Goal: Task Accomplishment & Management: Use online tool/utility

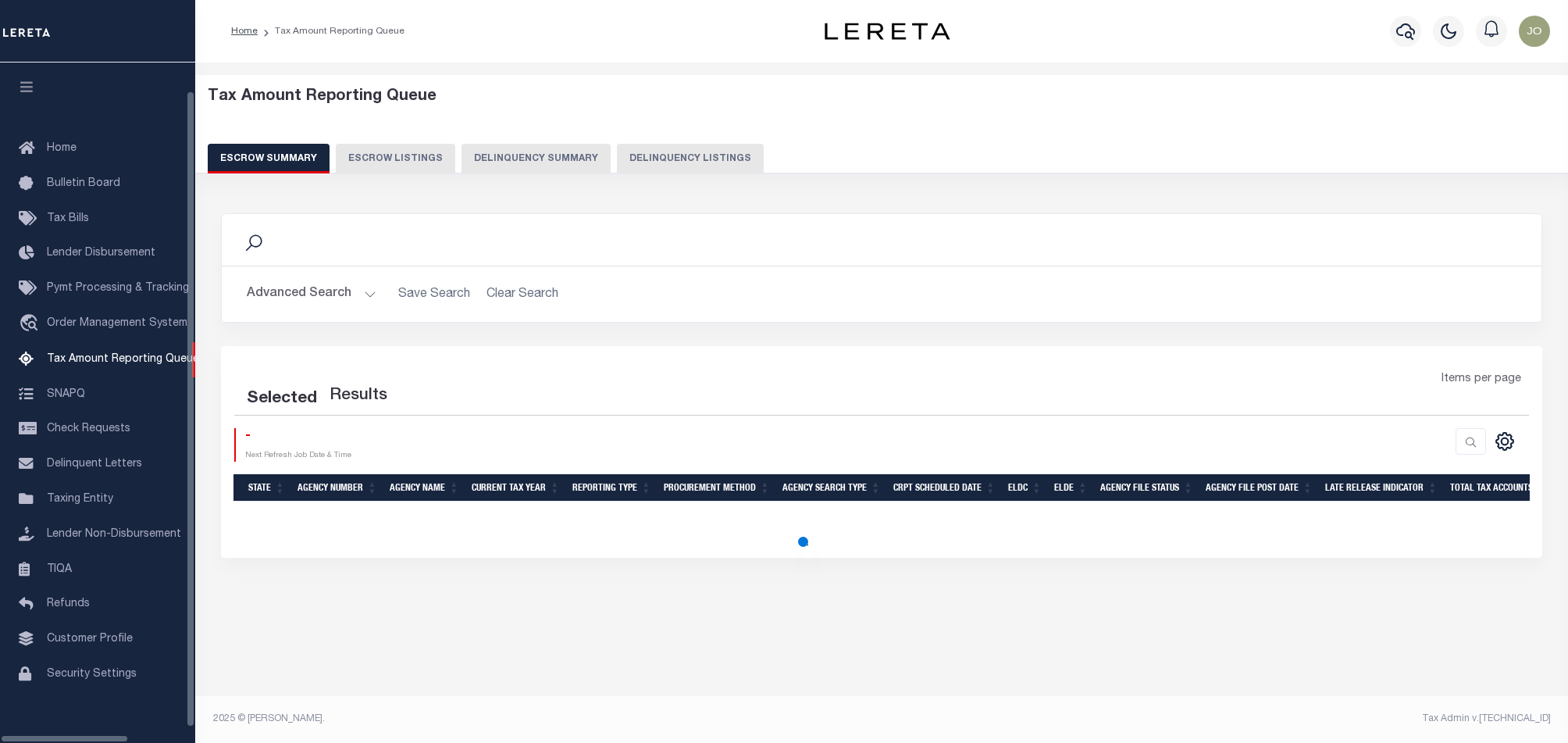
select select "100"
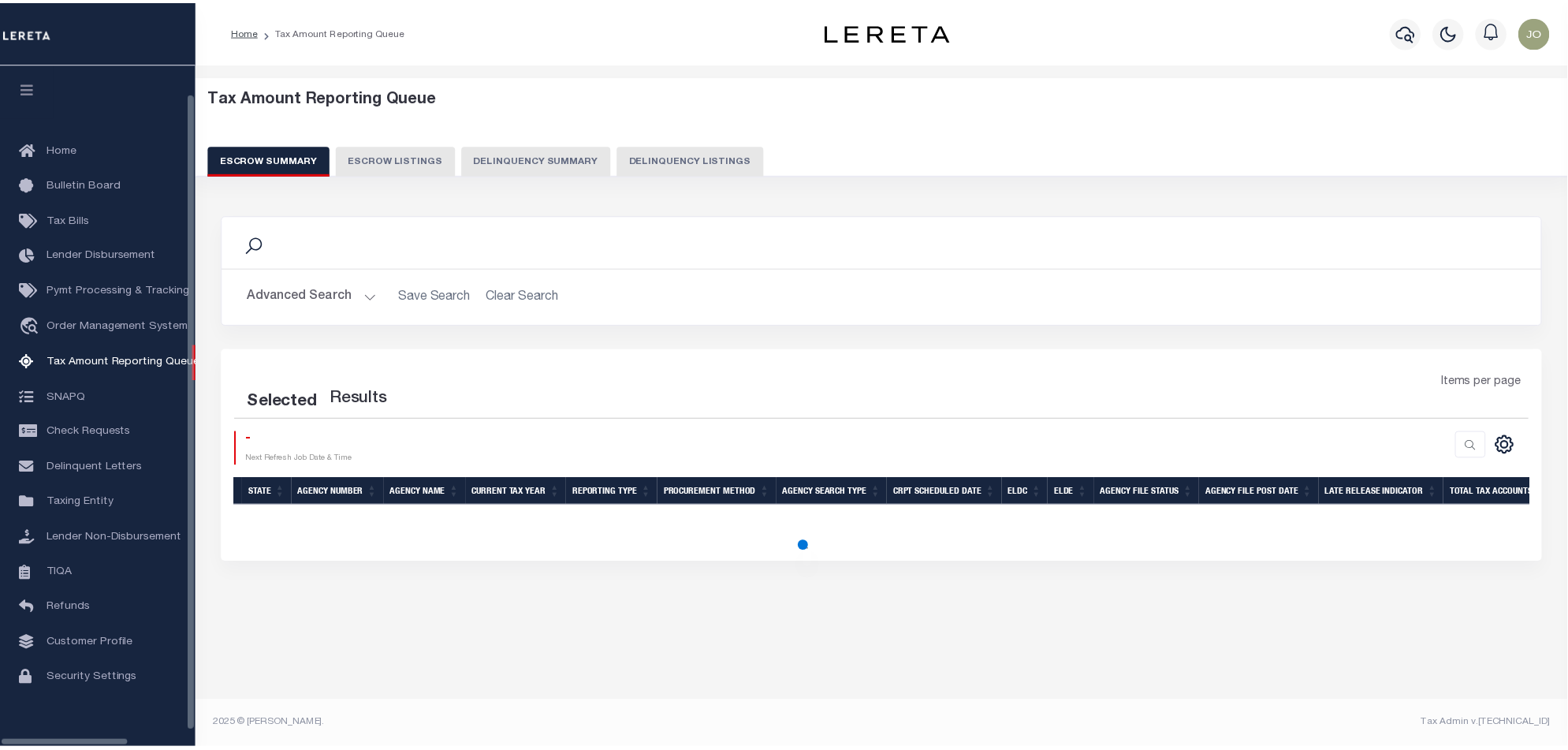
scroll to position [26, 0]
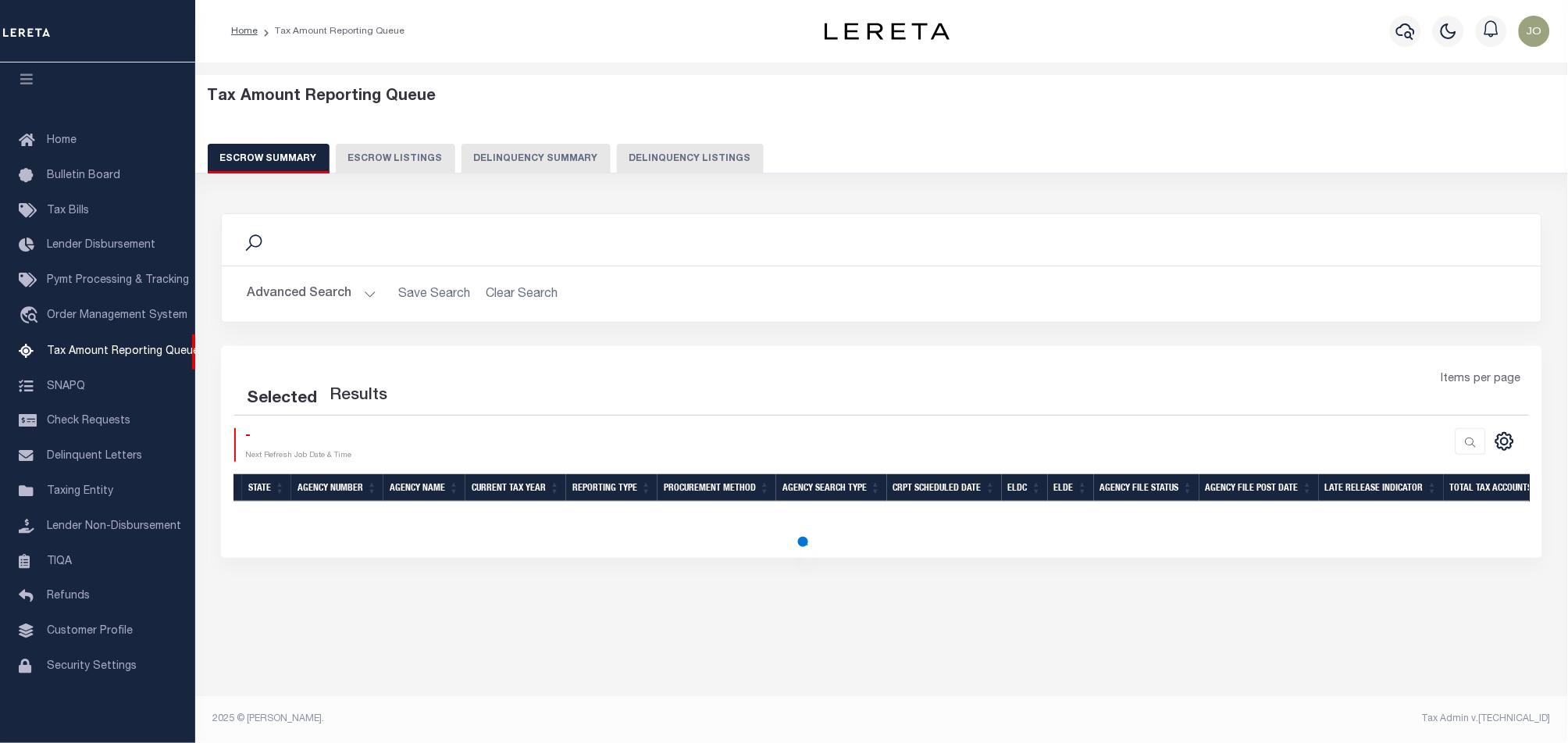
select select "100"
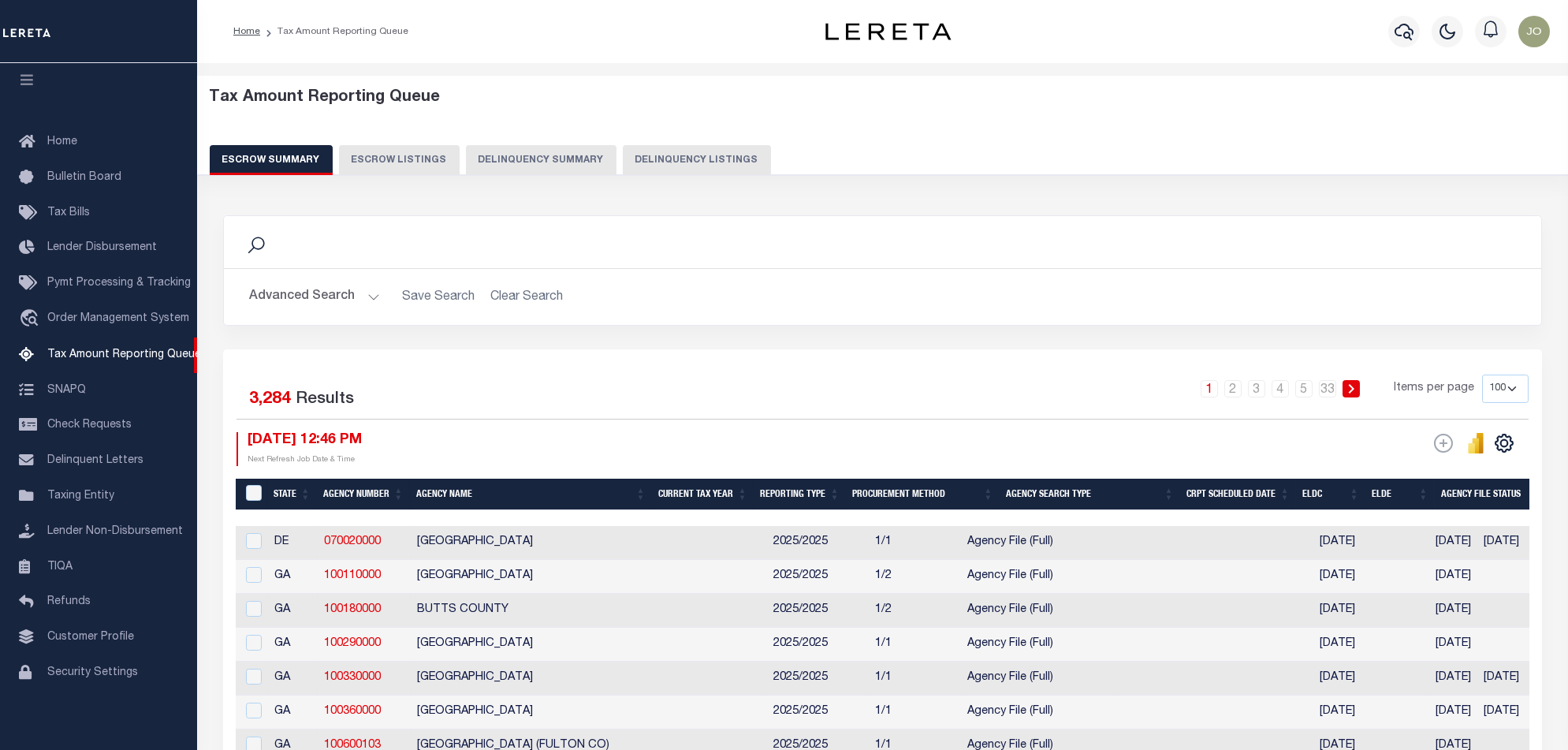
click at [547, 177] on div "Tax Amount Reporting Queue Escrow Summary Escrow Listings Delinquency Summary" at bounding box center [882, 138] width 1402 height 124
click at [559, 158] on button "Delinquency Summary" at bounding box center [541, 160] width 151 height 30
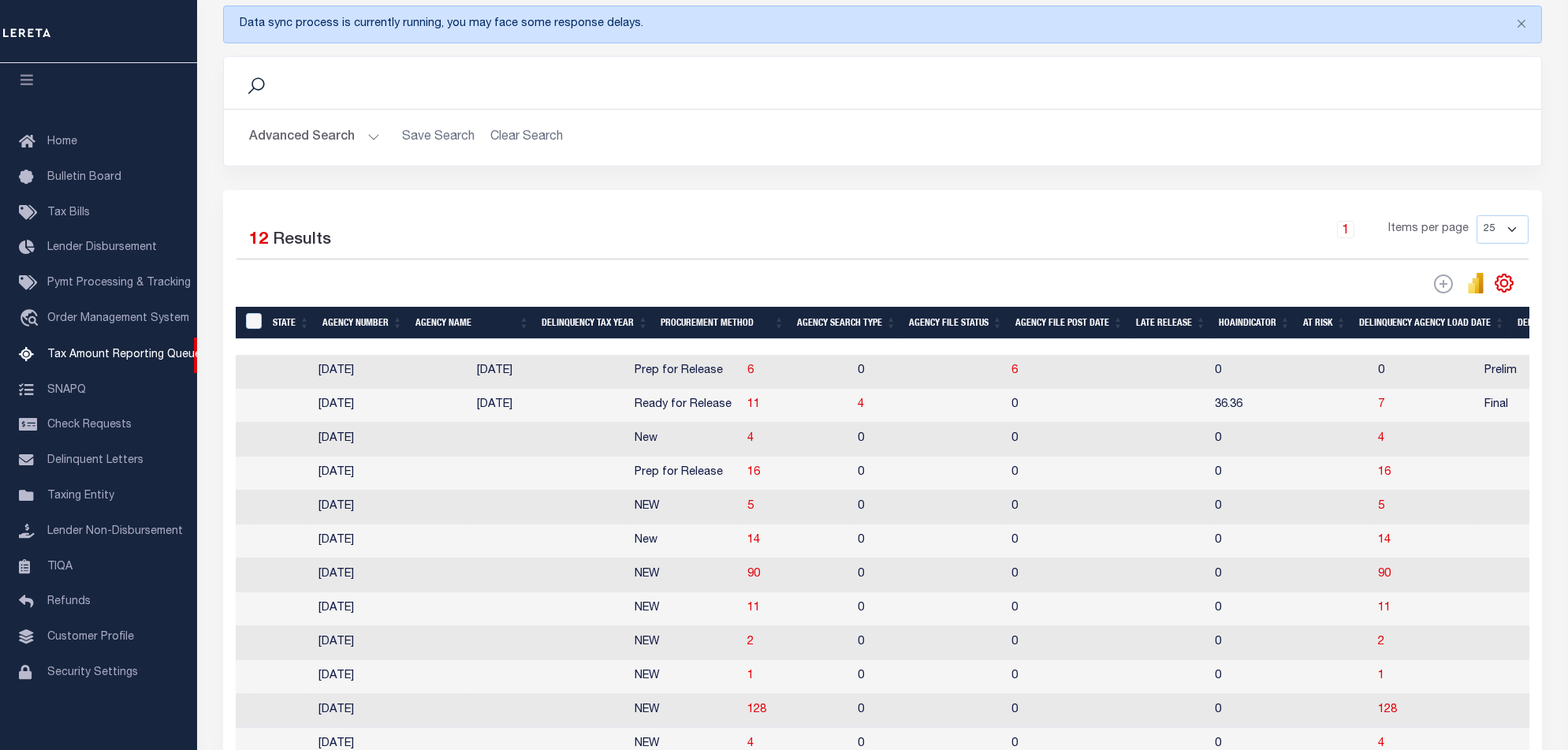
scroll to position [0, 1131]
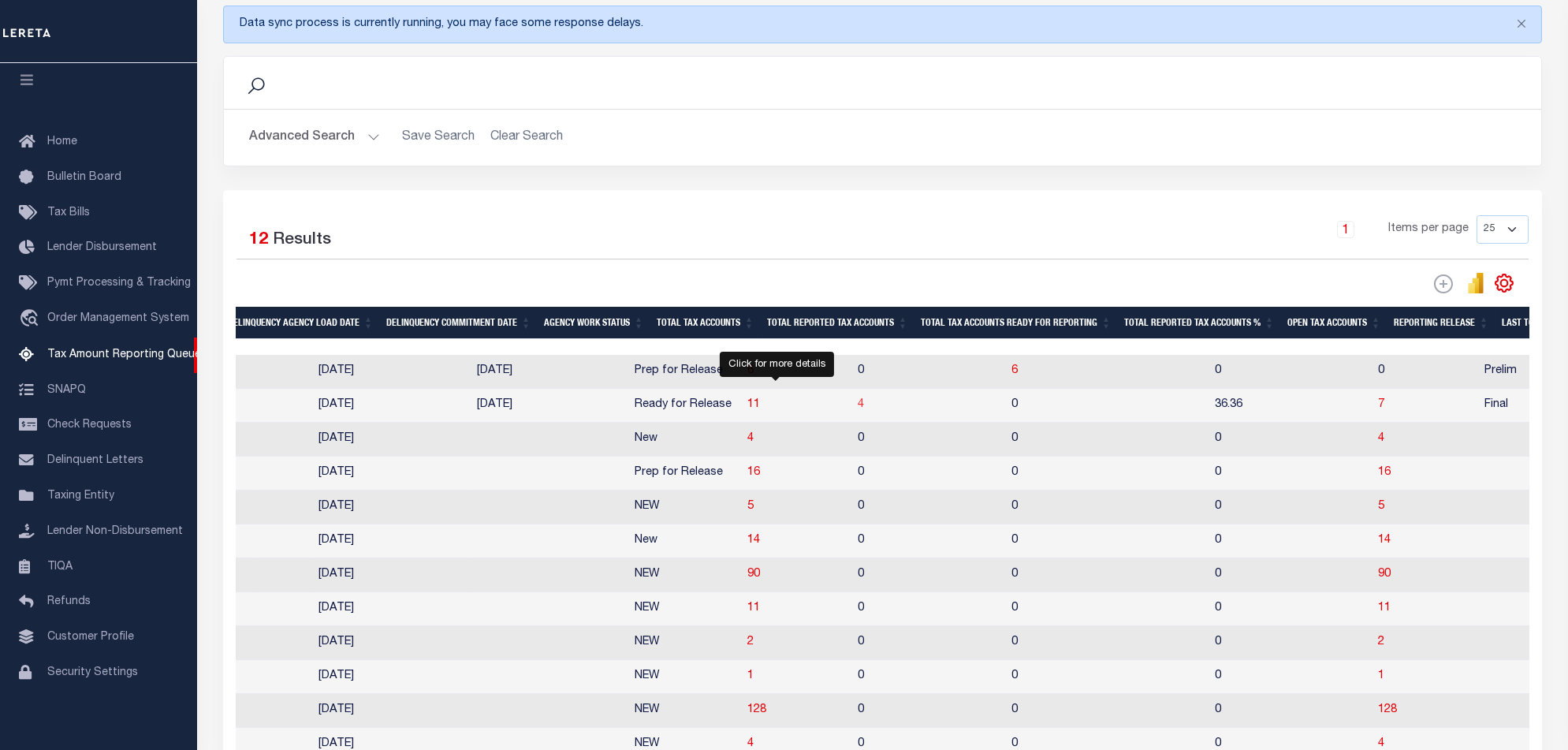
click at [858, 410] on span "4" at bounding box center [861, 404] width 7 height 11
select select "100"
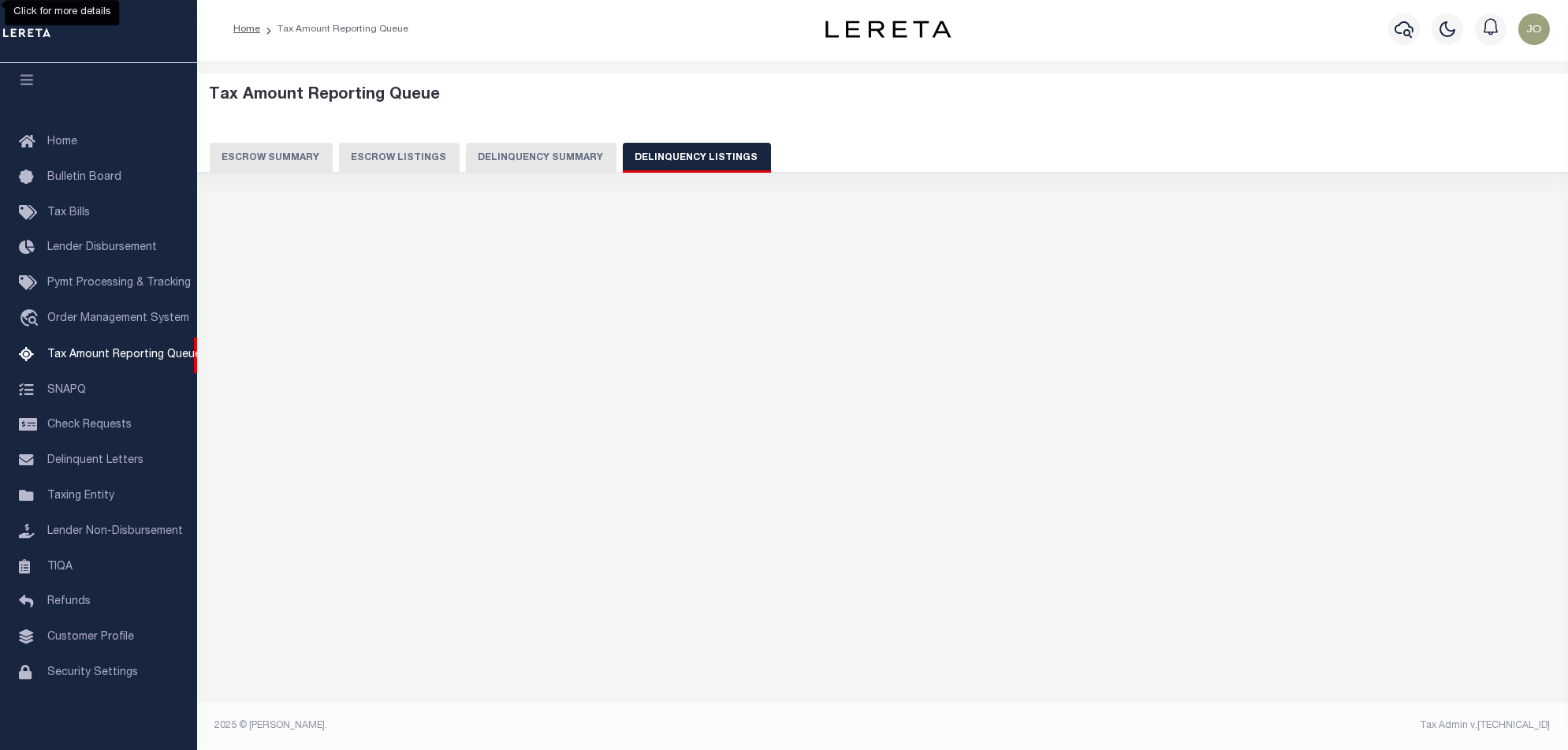
select select "100"
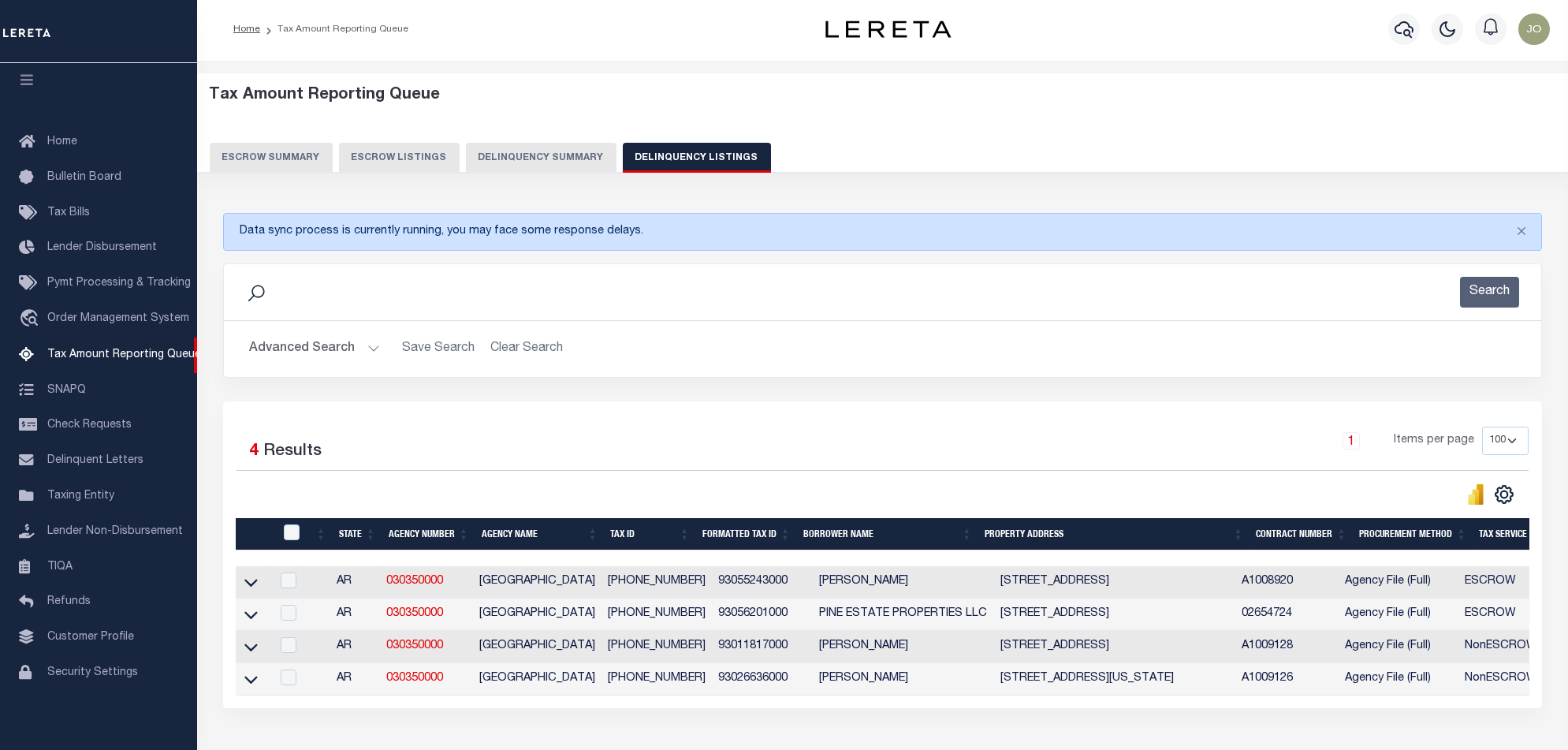
scroll to position [117, 0]
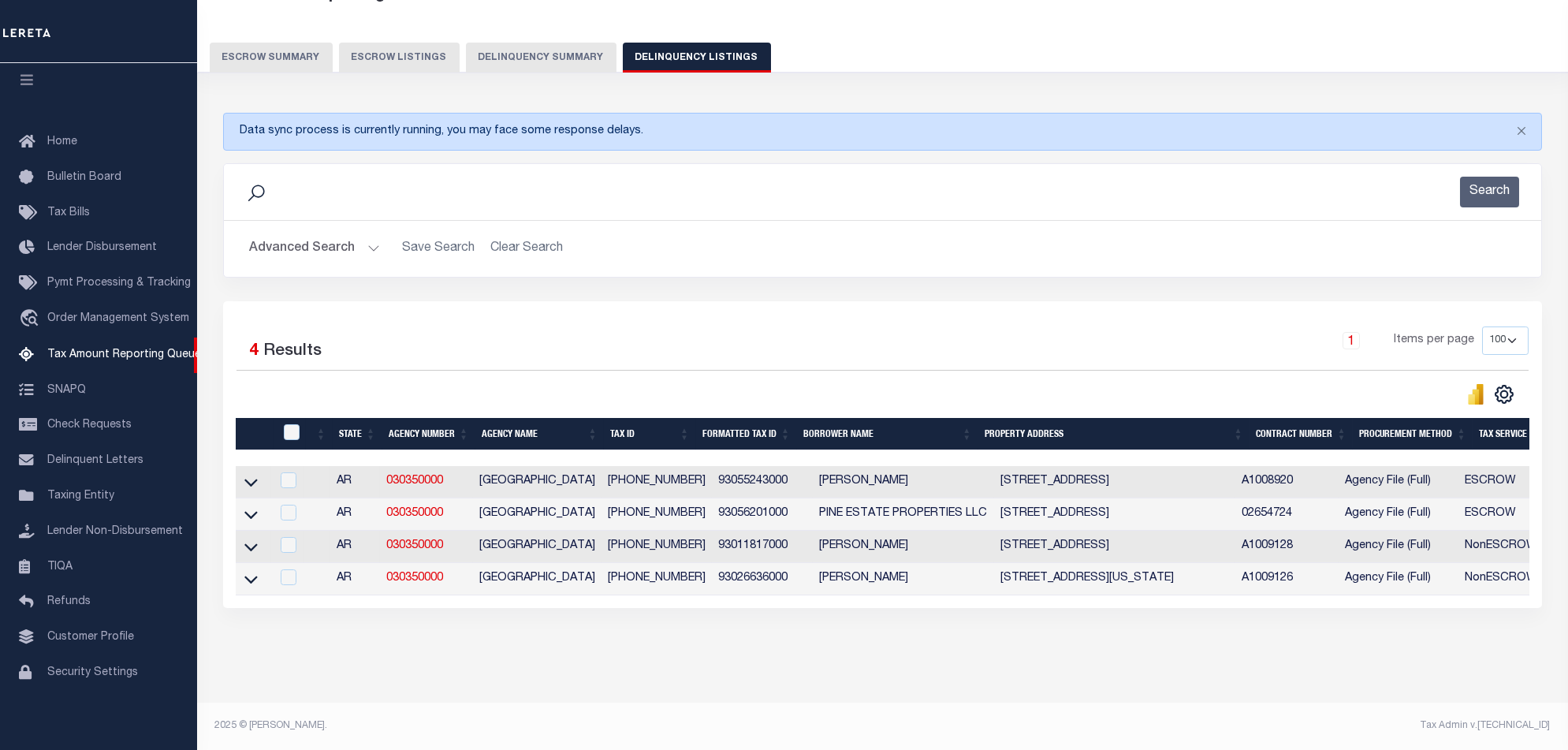
click at [947, 597] on div "Selected 4 Results 1 Items per page 10 25 50 100 500" at bounding box center [882, 455] width 1319 height 307
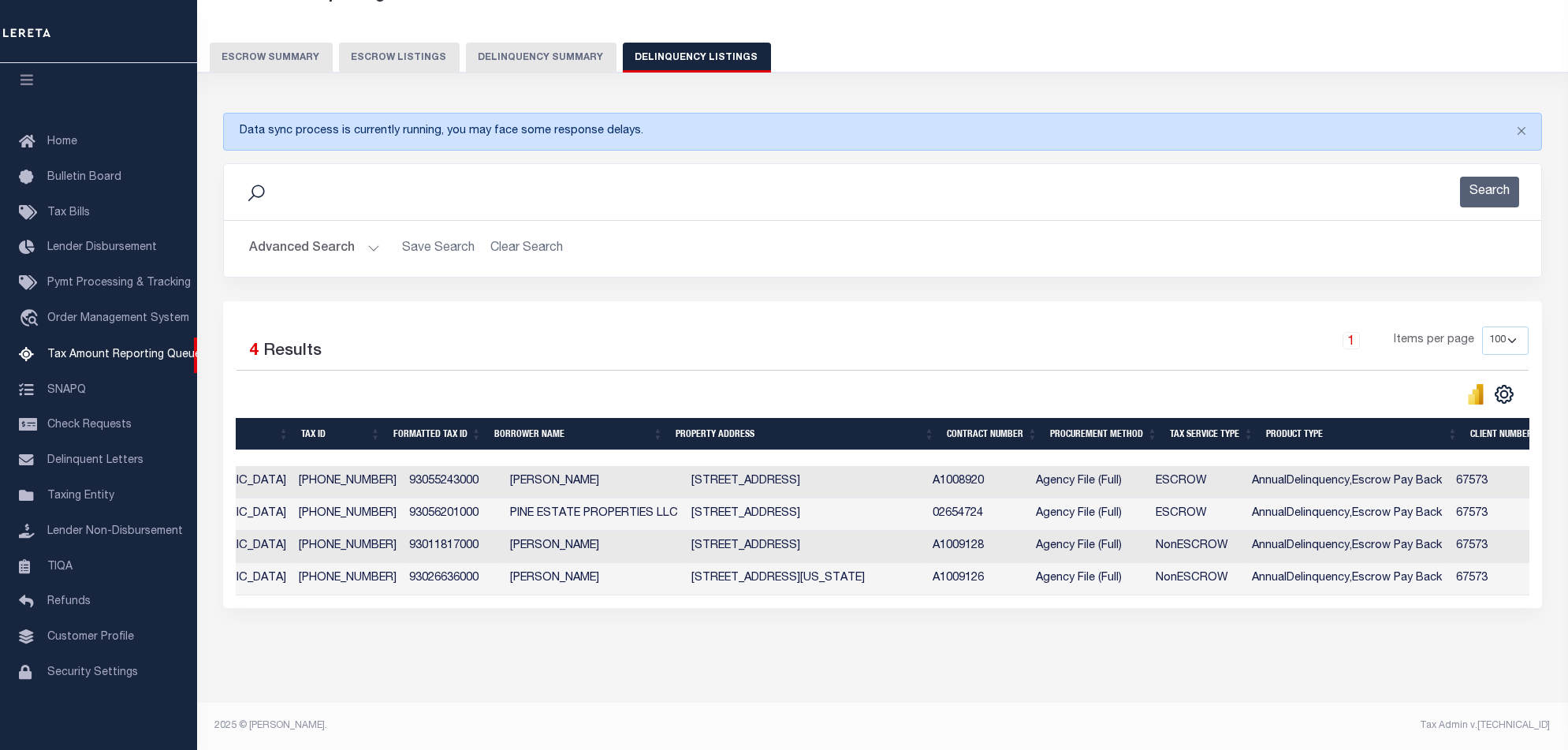
scroll to position [0, 0]
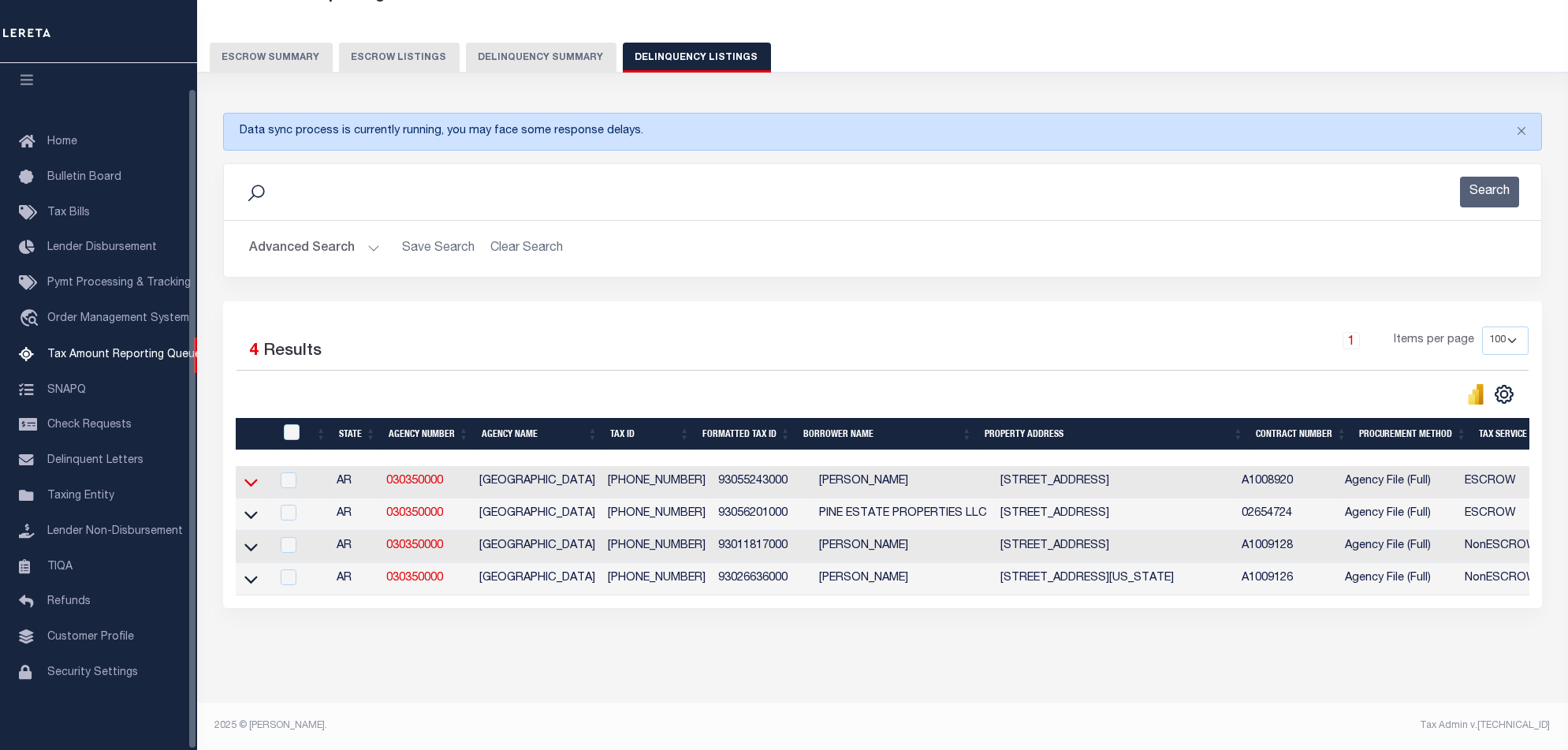
click at [254, 479] on icon at bounding box center [251, 483] width 13 height 8
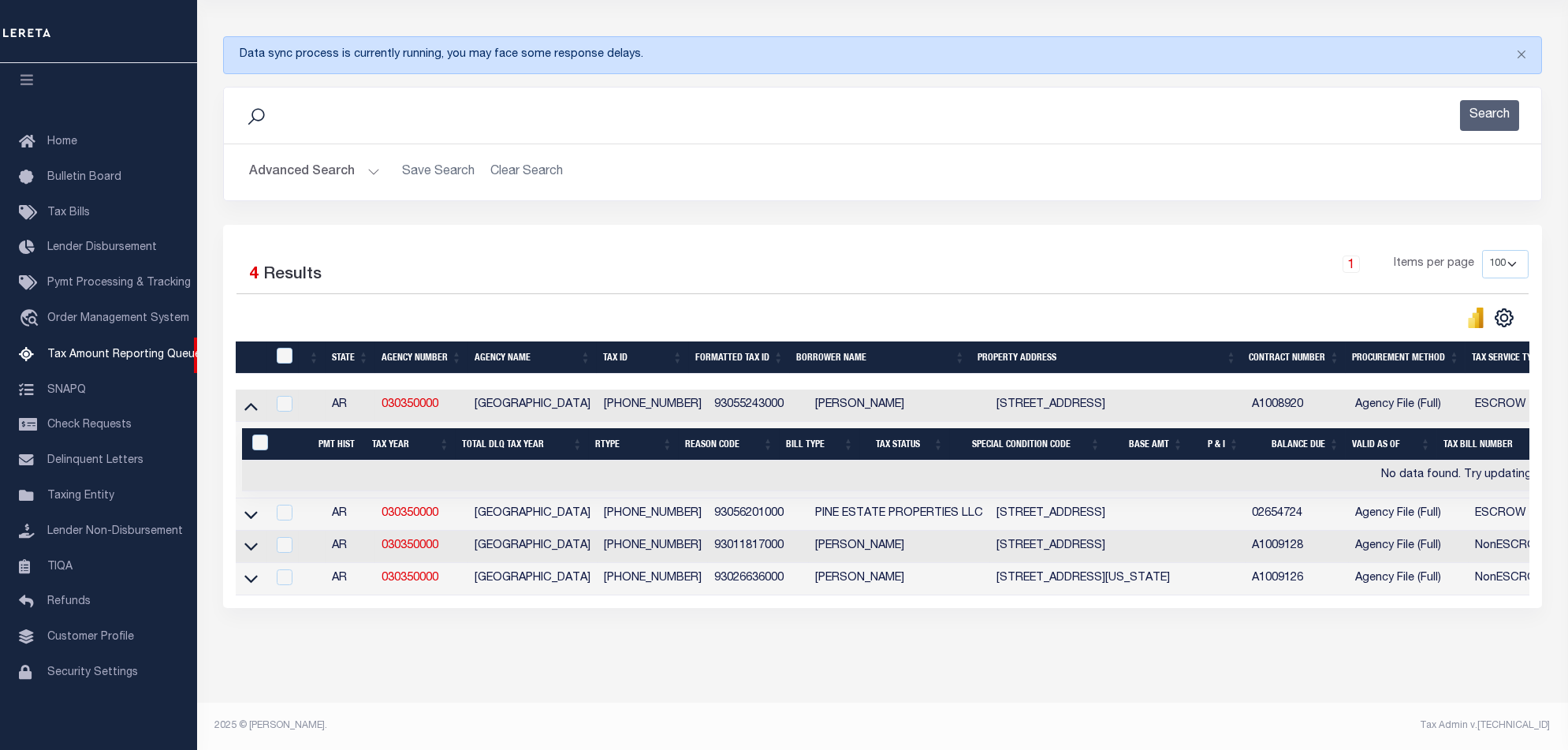
scroll to position [192, 0]
drag, startPoint x: 1316, startPoint y: 400, endPoint x: 1256, endPoint y: 393, distance: 60.4
click at [1256, 393] on td "A1008920" at bounding box center [1297, 405] width 103 height 32
checkbox input "true"
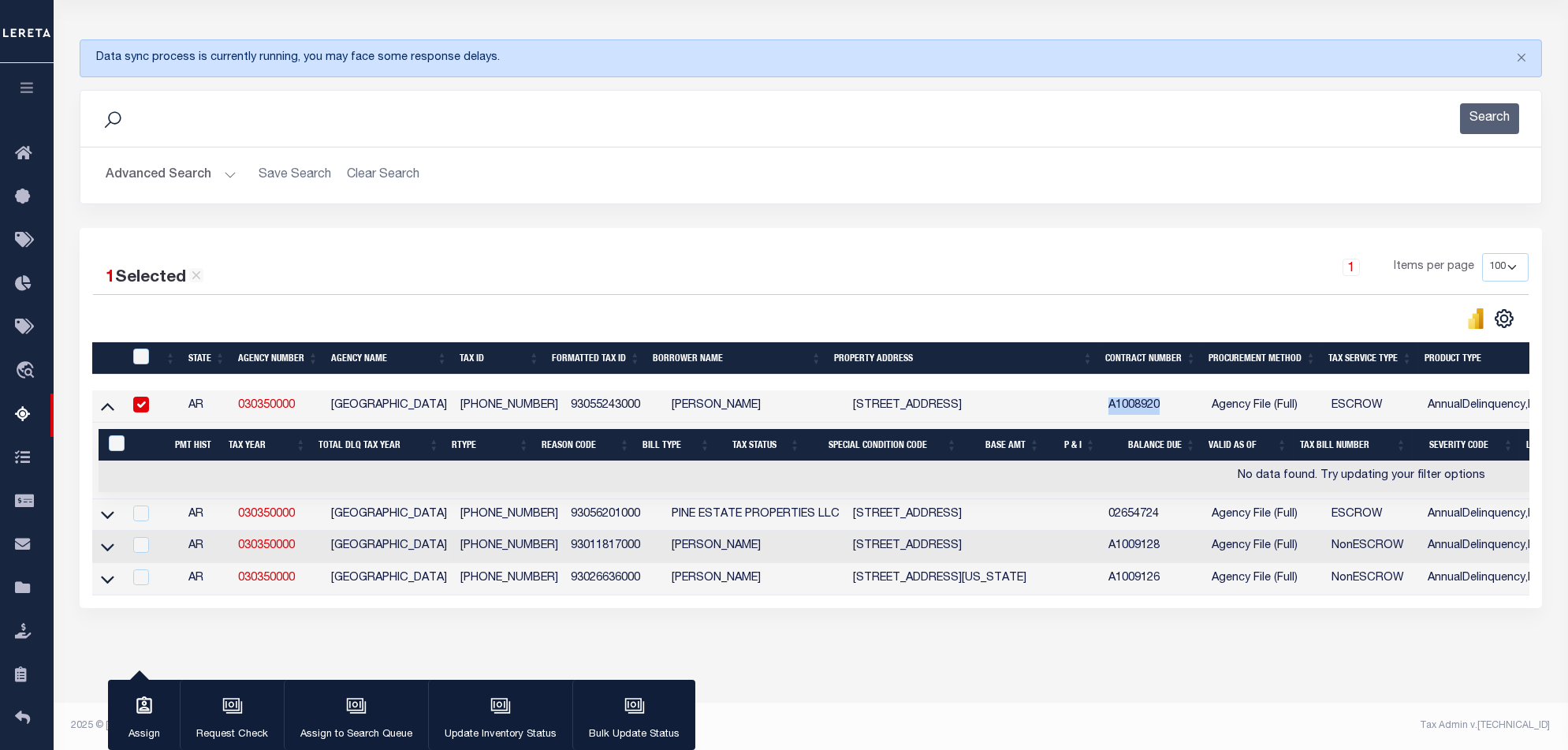
copy td "A1008920"
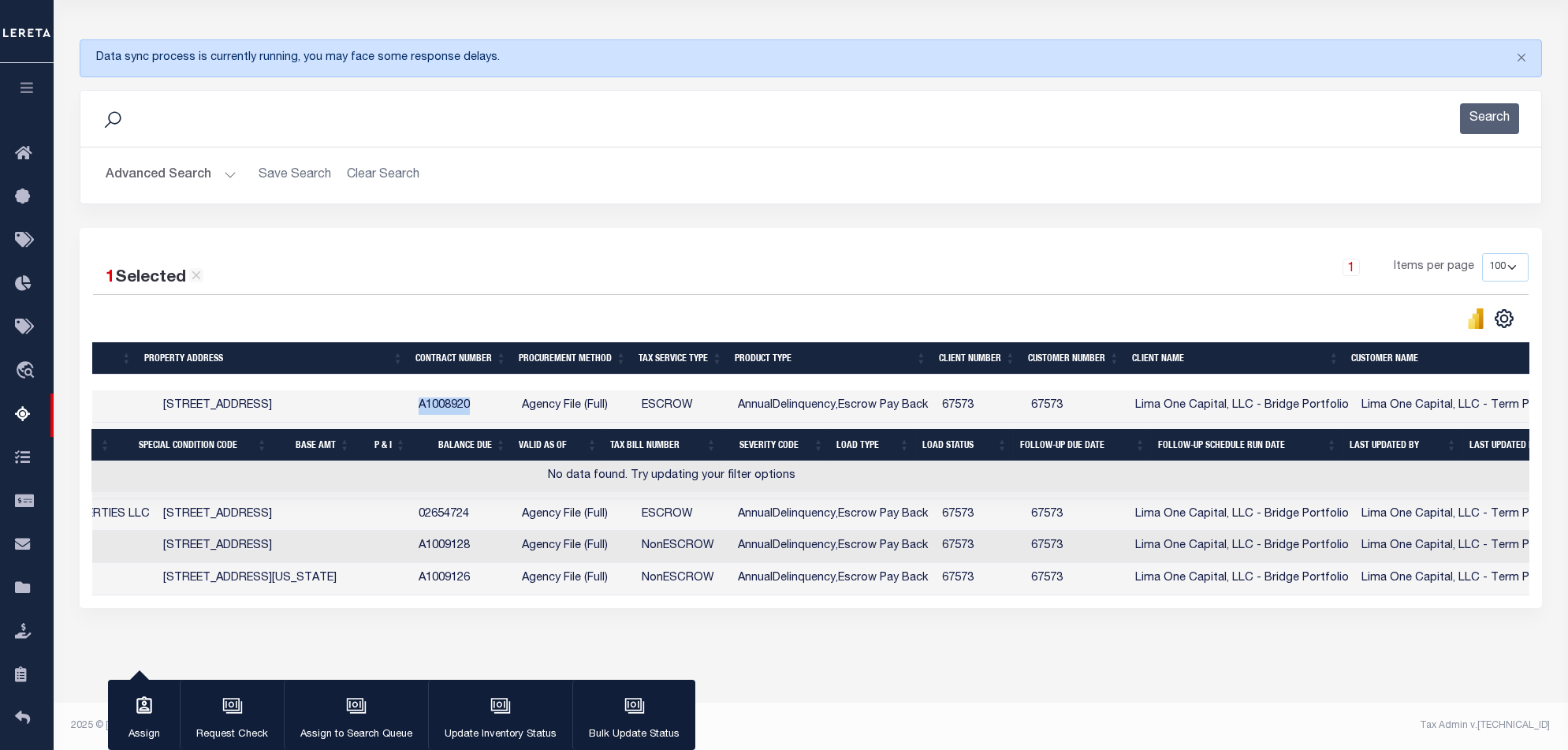
scroll to position [0, 676]
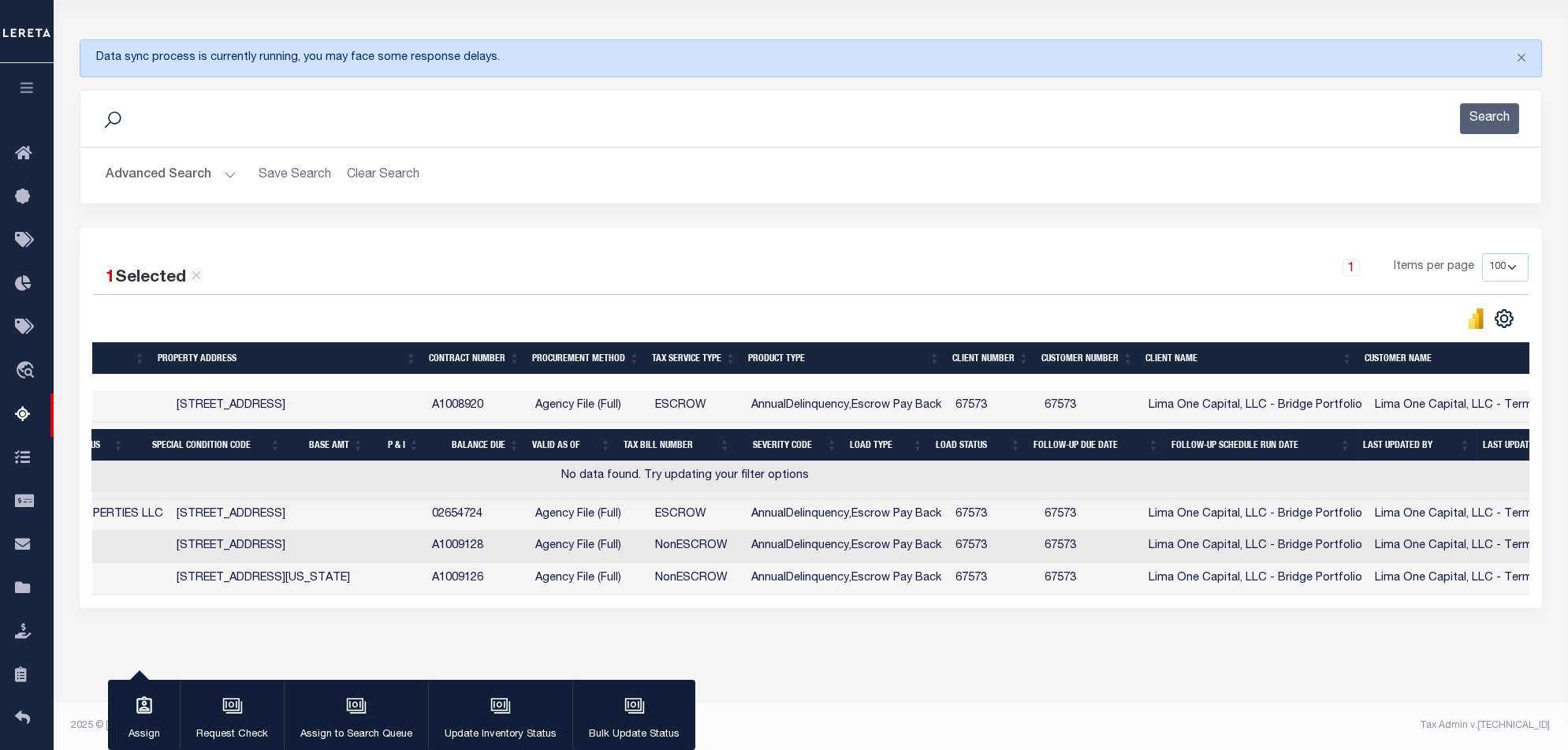
drag, startPoint x: 495, startPoint y: 597, endPoint x: 210, endPoint y: 597, distance: 285.0
click at [210, 597] on div "1 Selected 4 Results 1 Items per page 10 25 50 100 500" at bounding box center [811, 418] width 1463 height 380
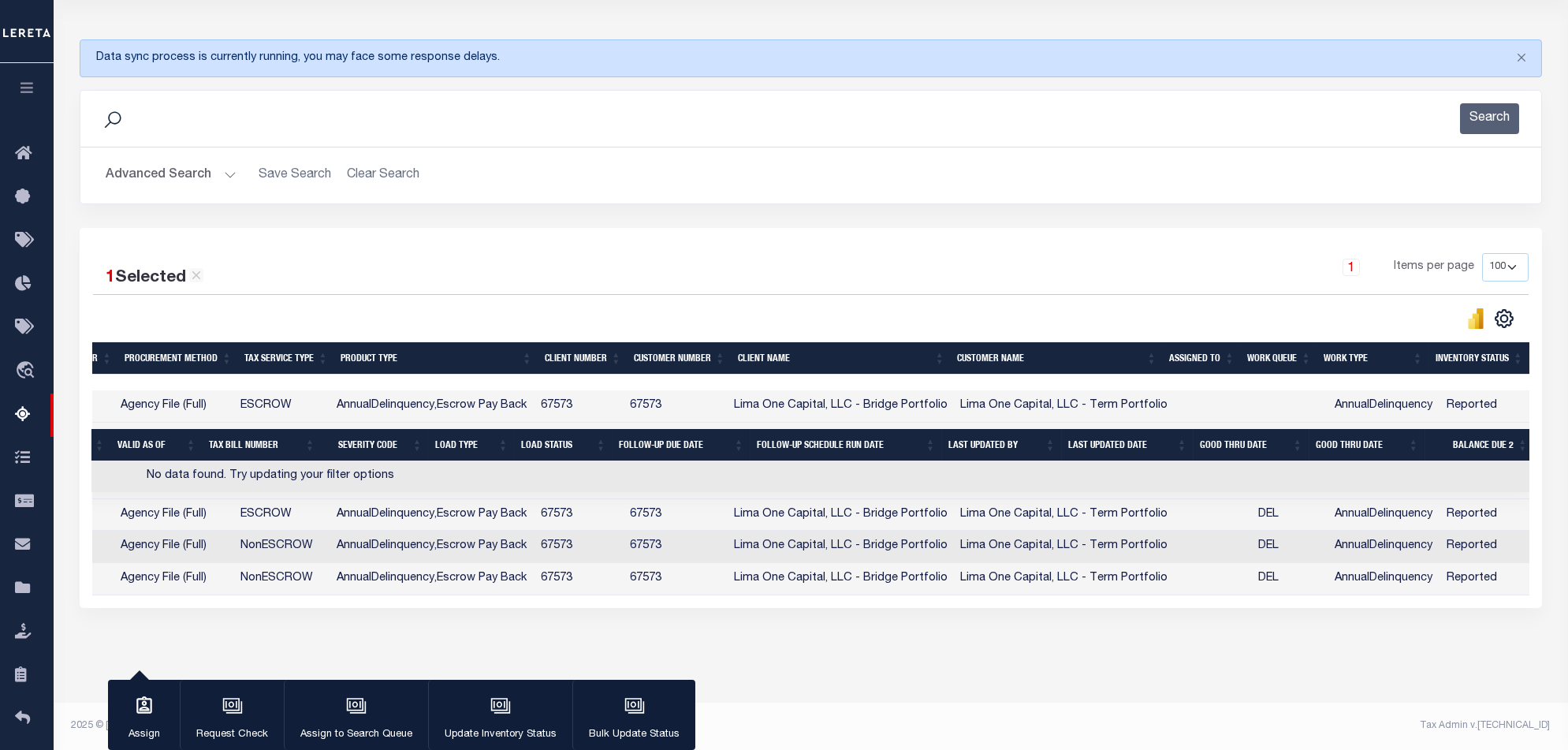
scroll to position [0, 310]
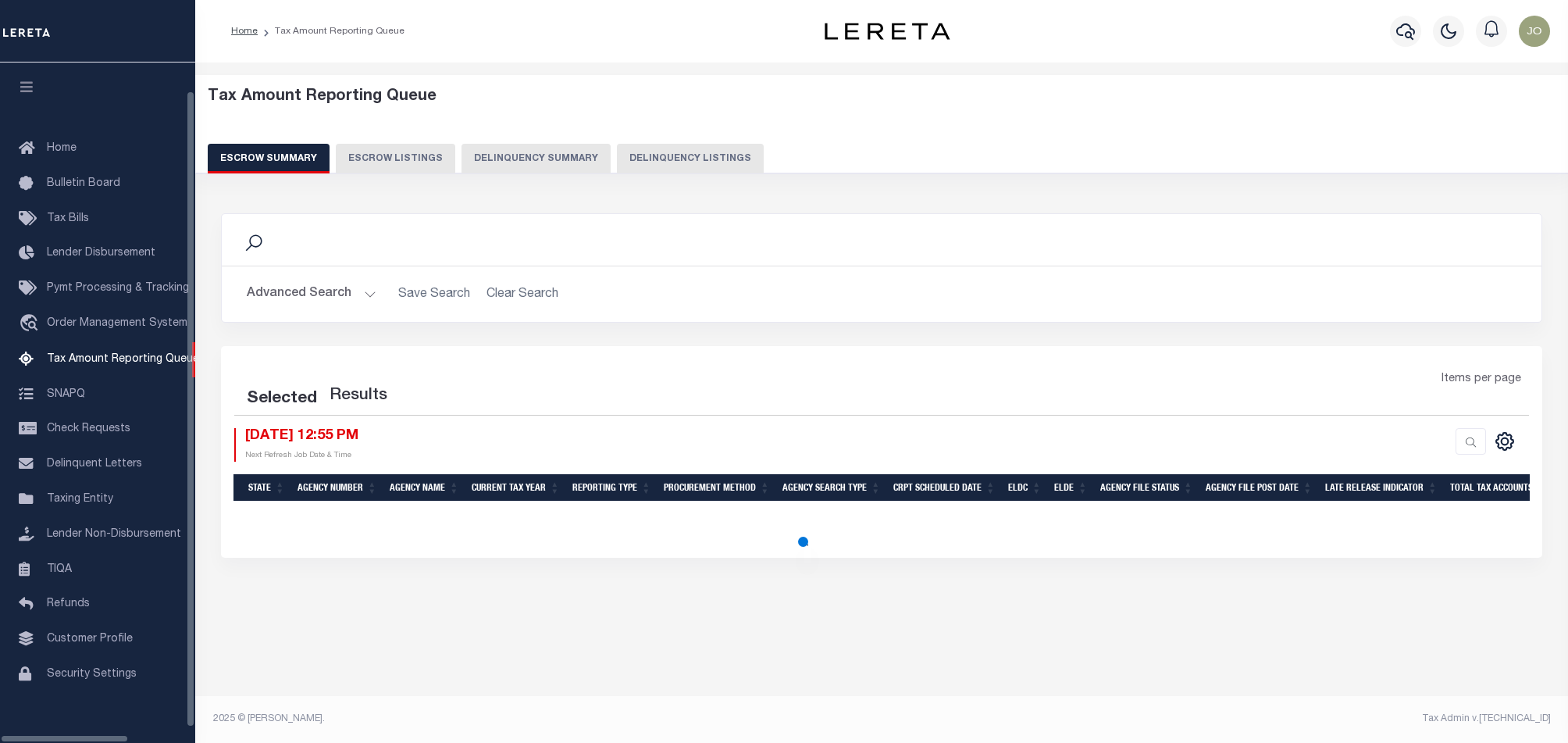
select select "100"
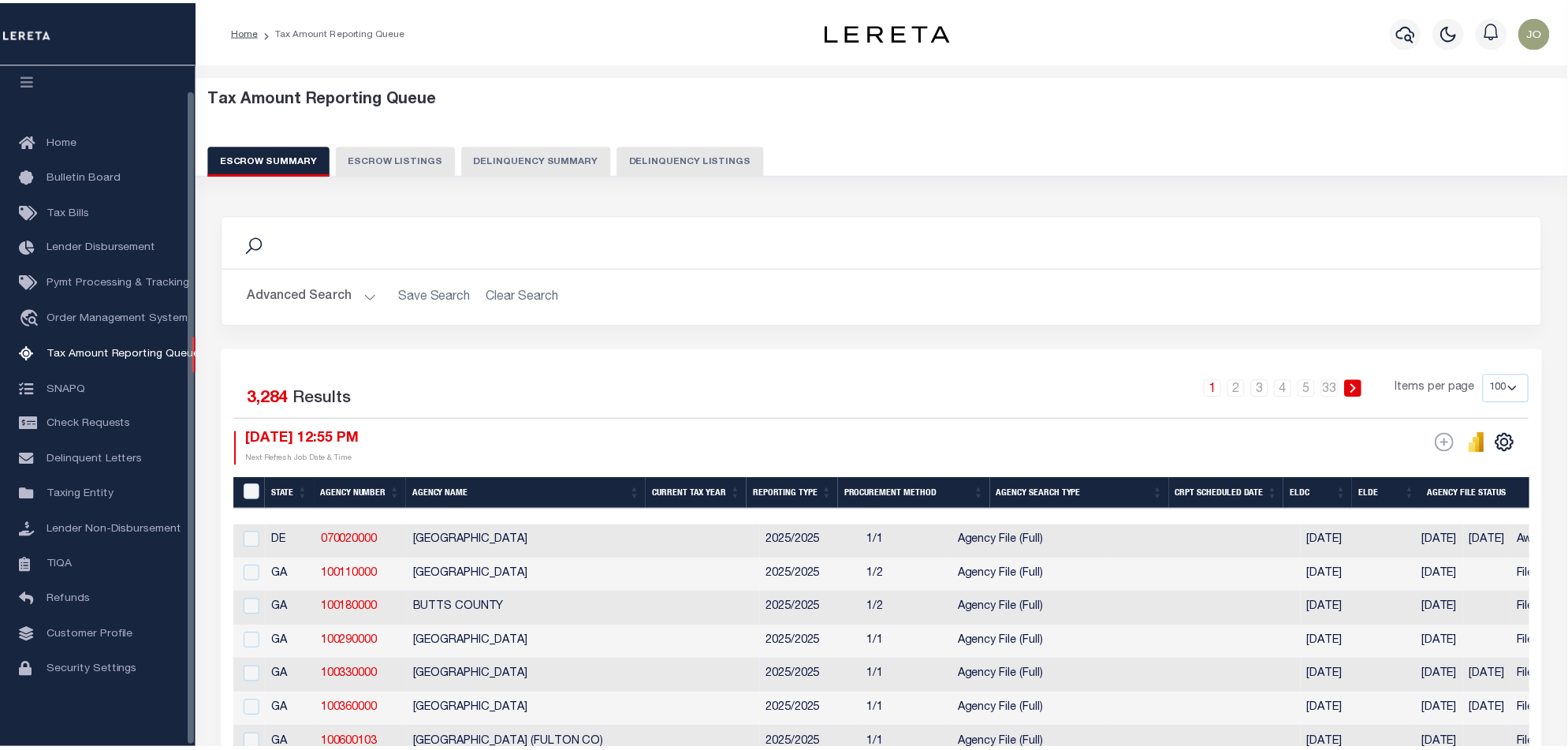
scroll to position [26, 0]
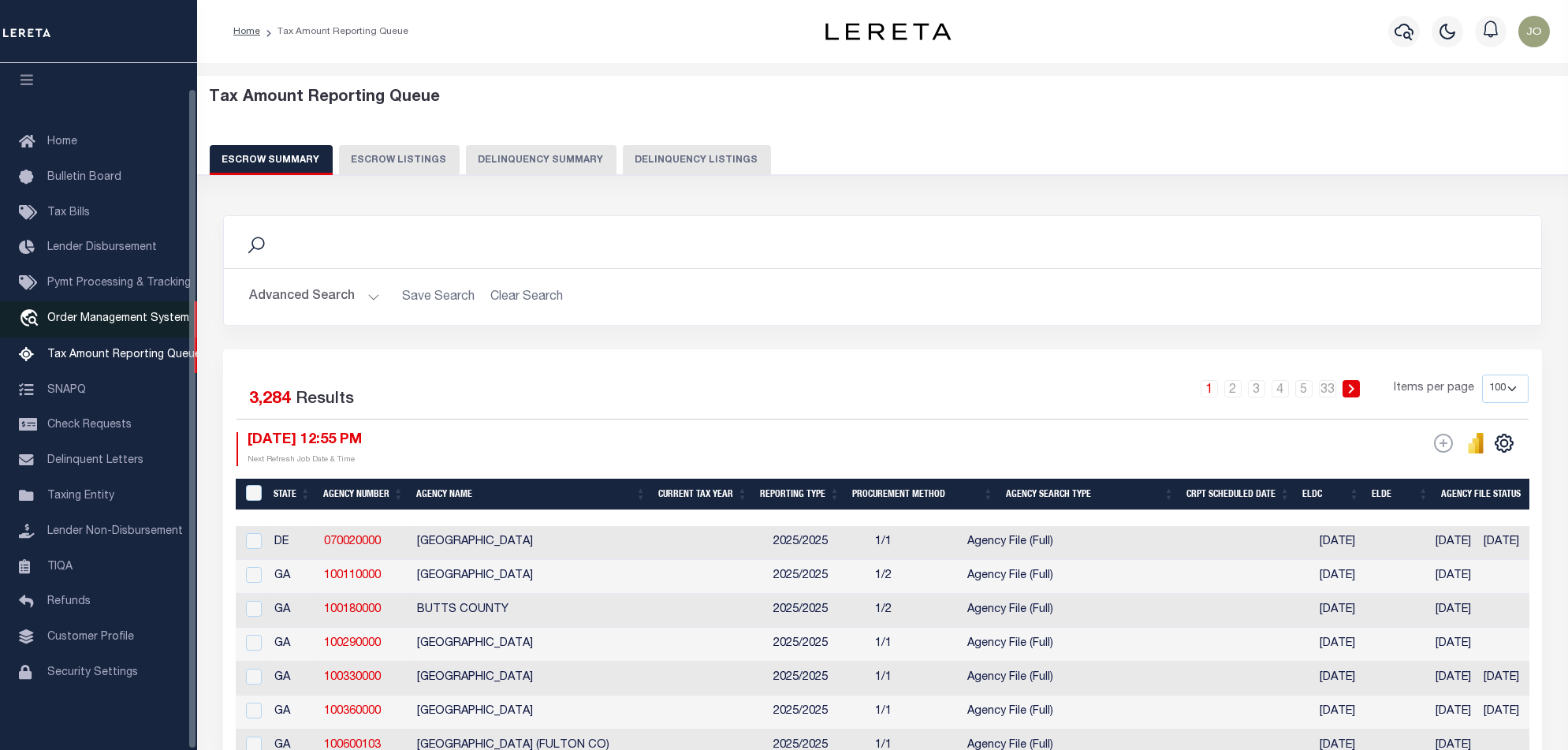
click at [110, 313] on span "Order Management System" at bounding box center [118, 318] width 142 height 11
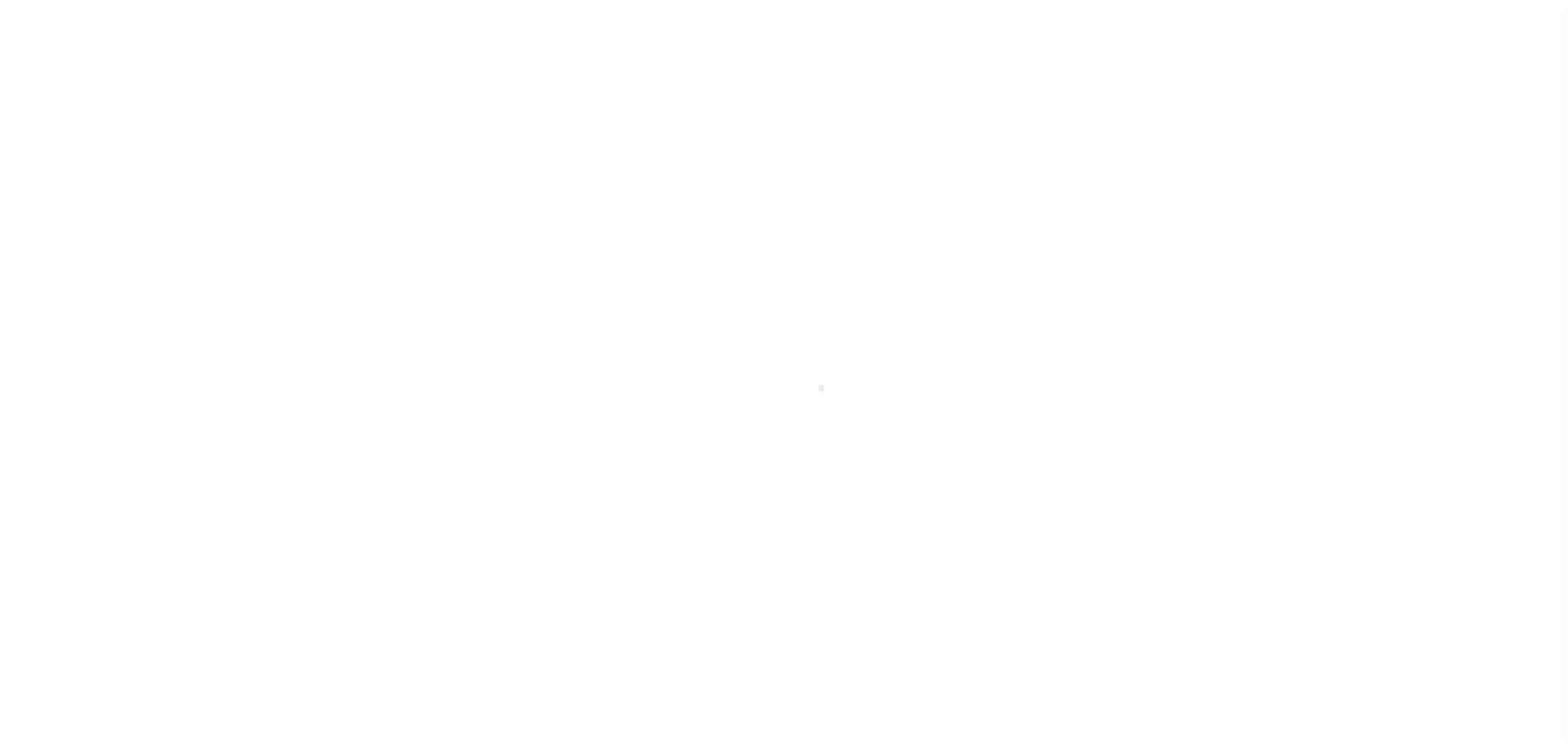
scroll to position [26, 0]
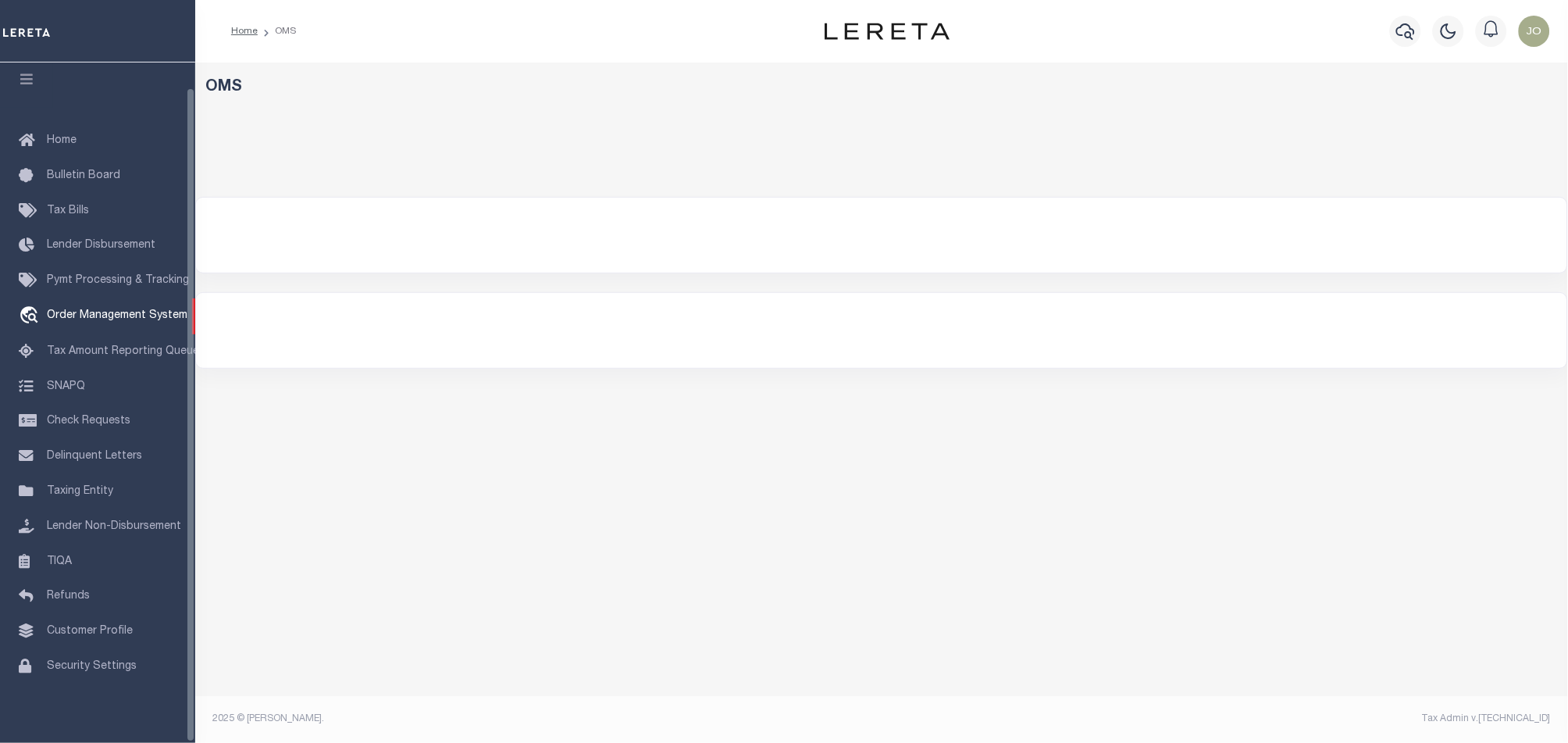
select select "200"
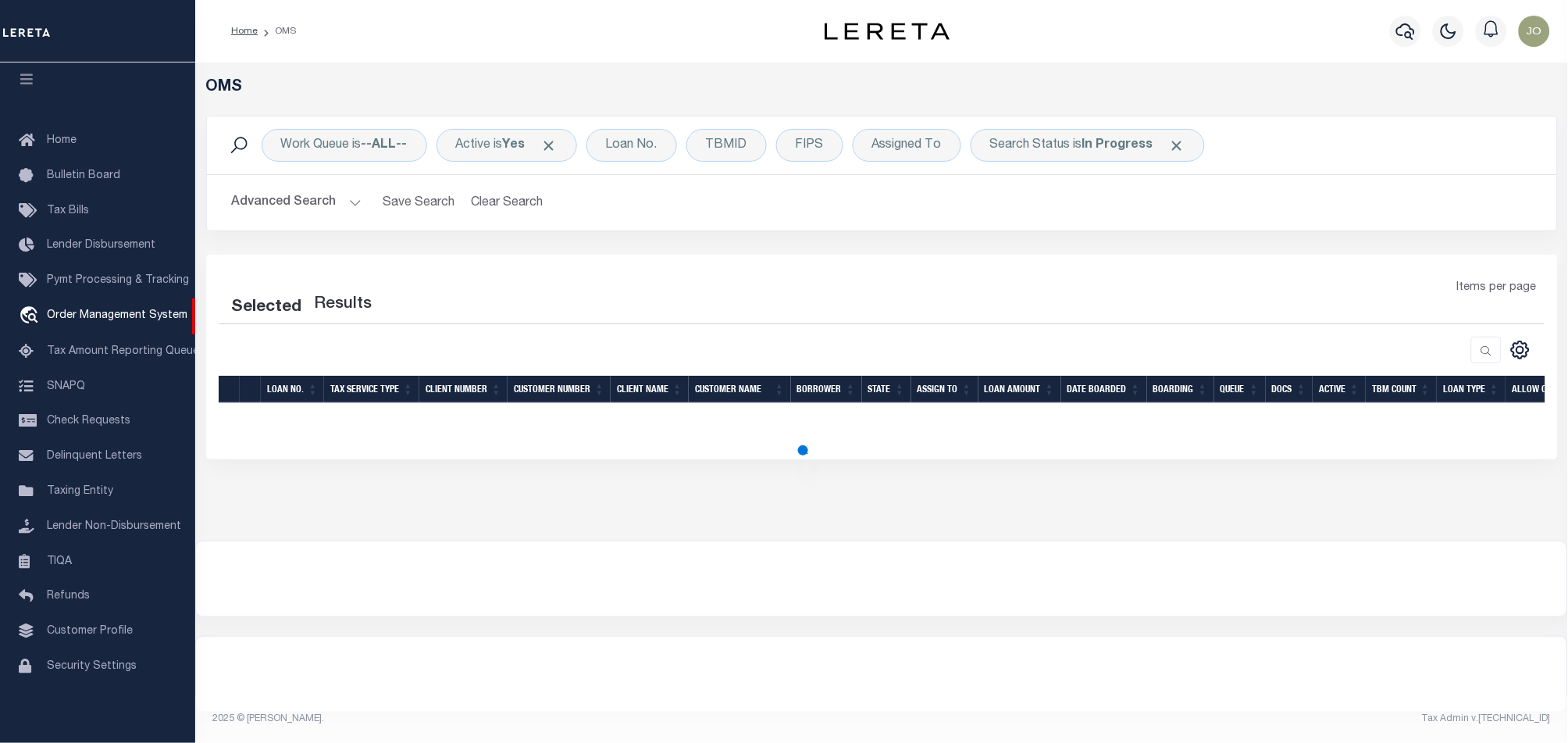
select select "200"
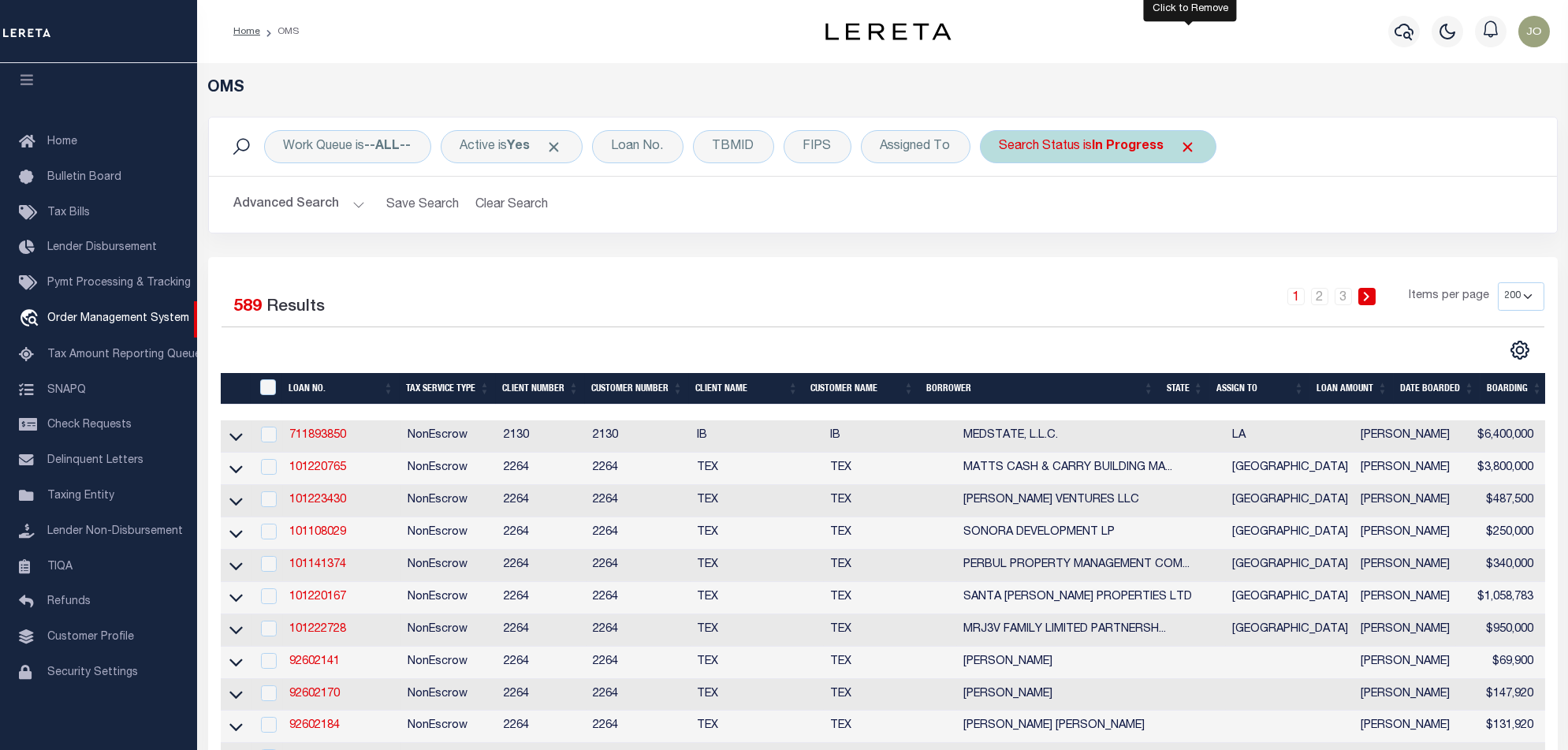
click at [1191, 146] on span "Click to Remove" at bounding box center [1188, 147] width 16 height 16
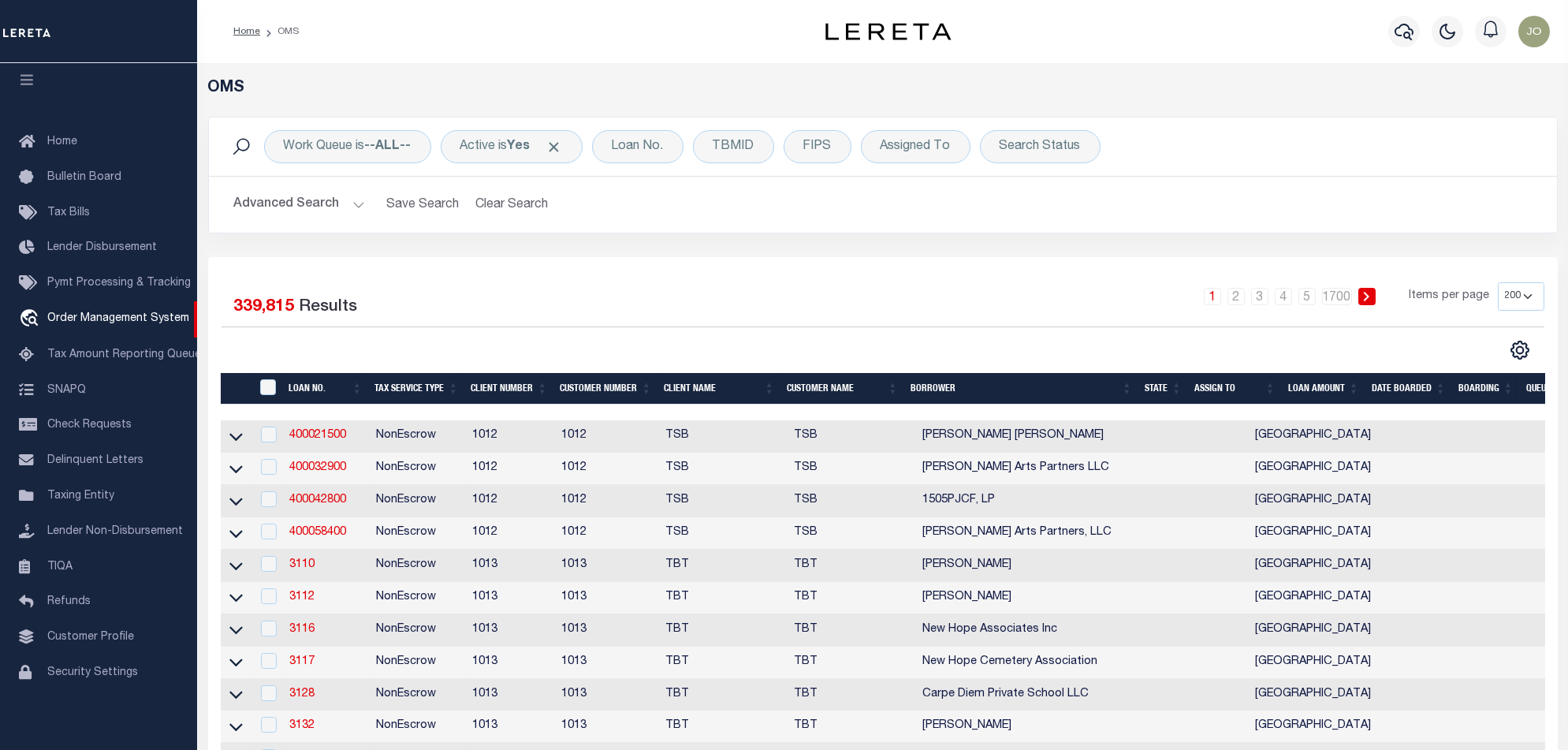
click at [310, 199] on button "Advanced Search" at bounding box center [299, 204] width 131 height 30
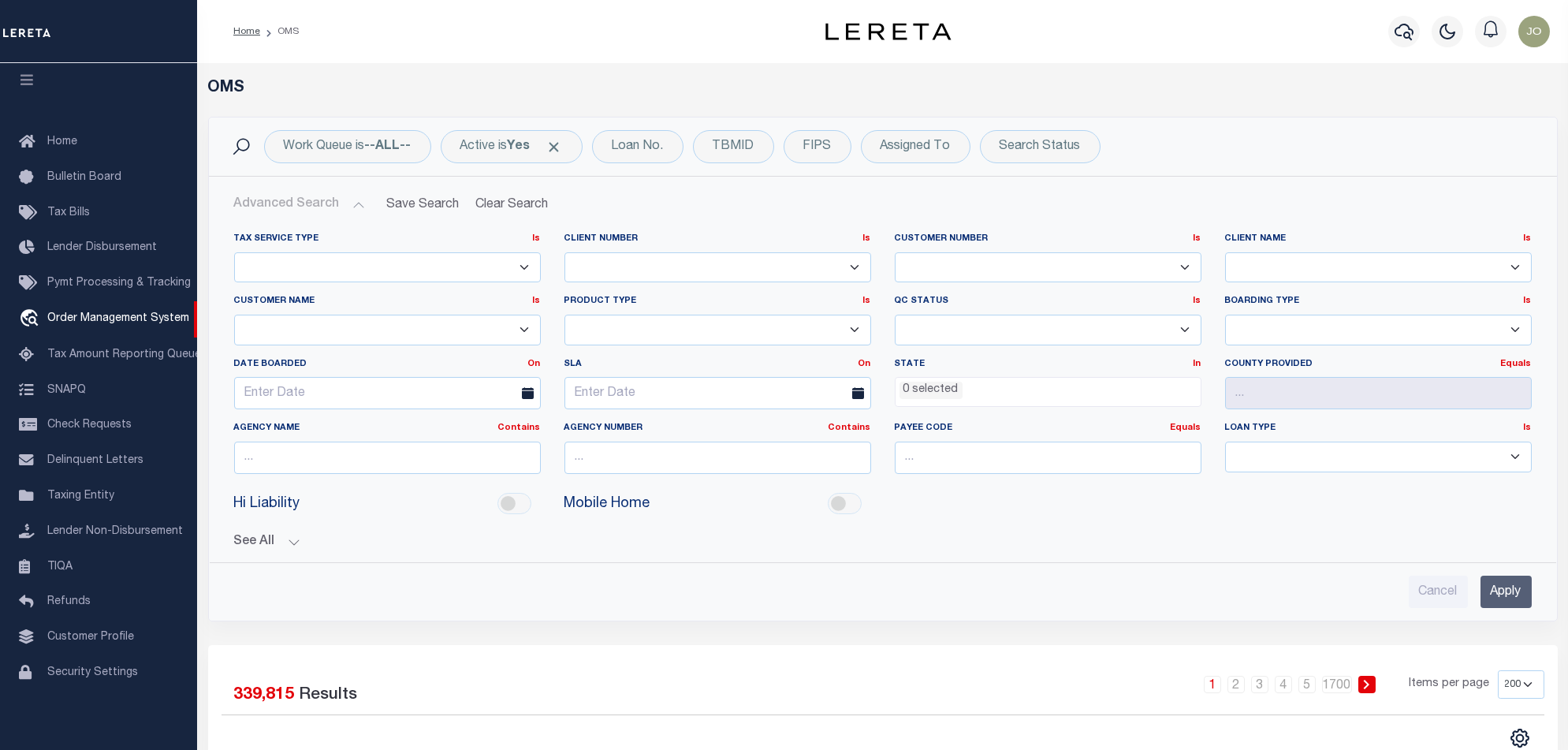
click at [286, 543] on button "See All" at bounding box center [882, 542] width 1298 height 15
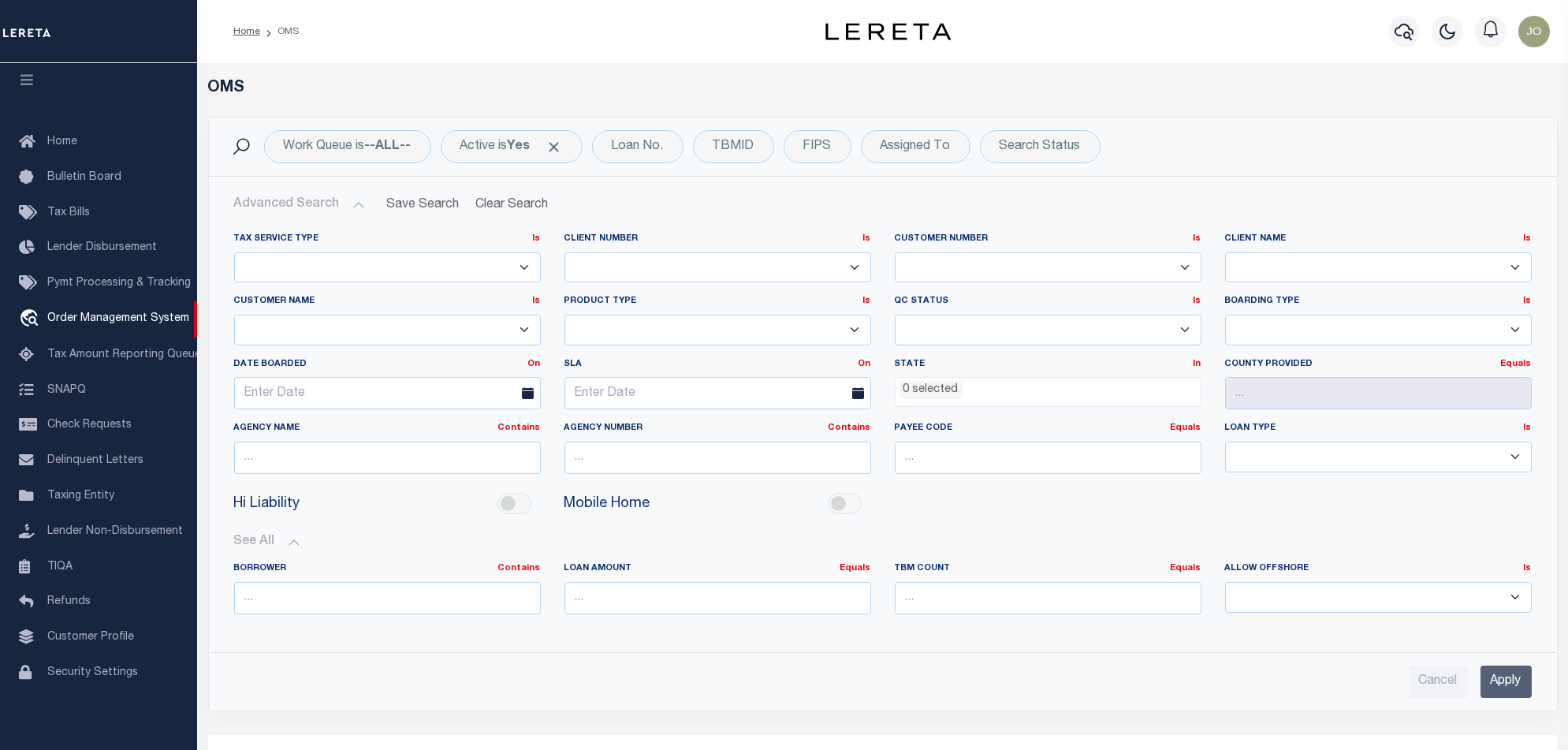
click at [286, 542] on button "See All" at bounding box center [882, 542] width 1298 height 15
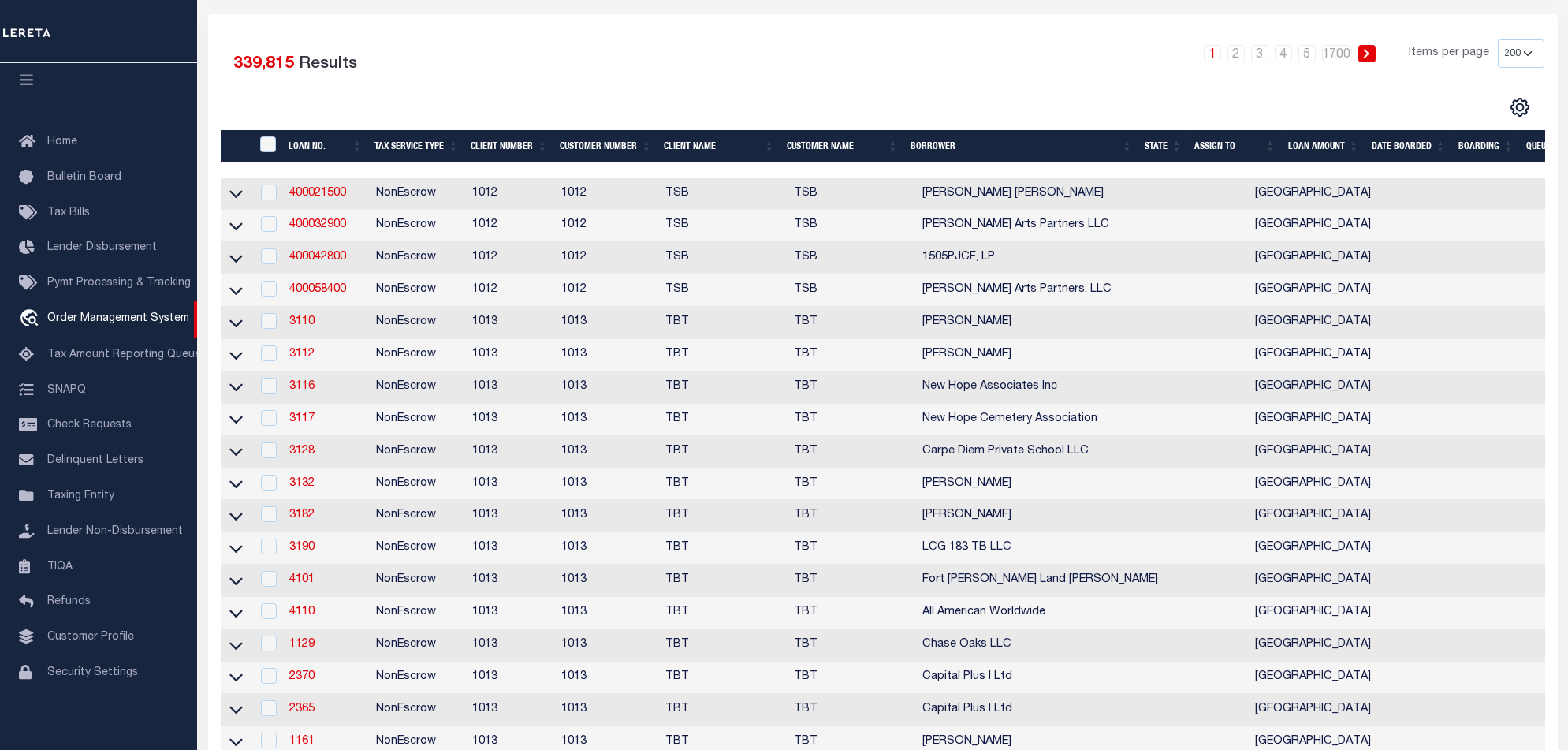
scroll to position [0, 0]
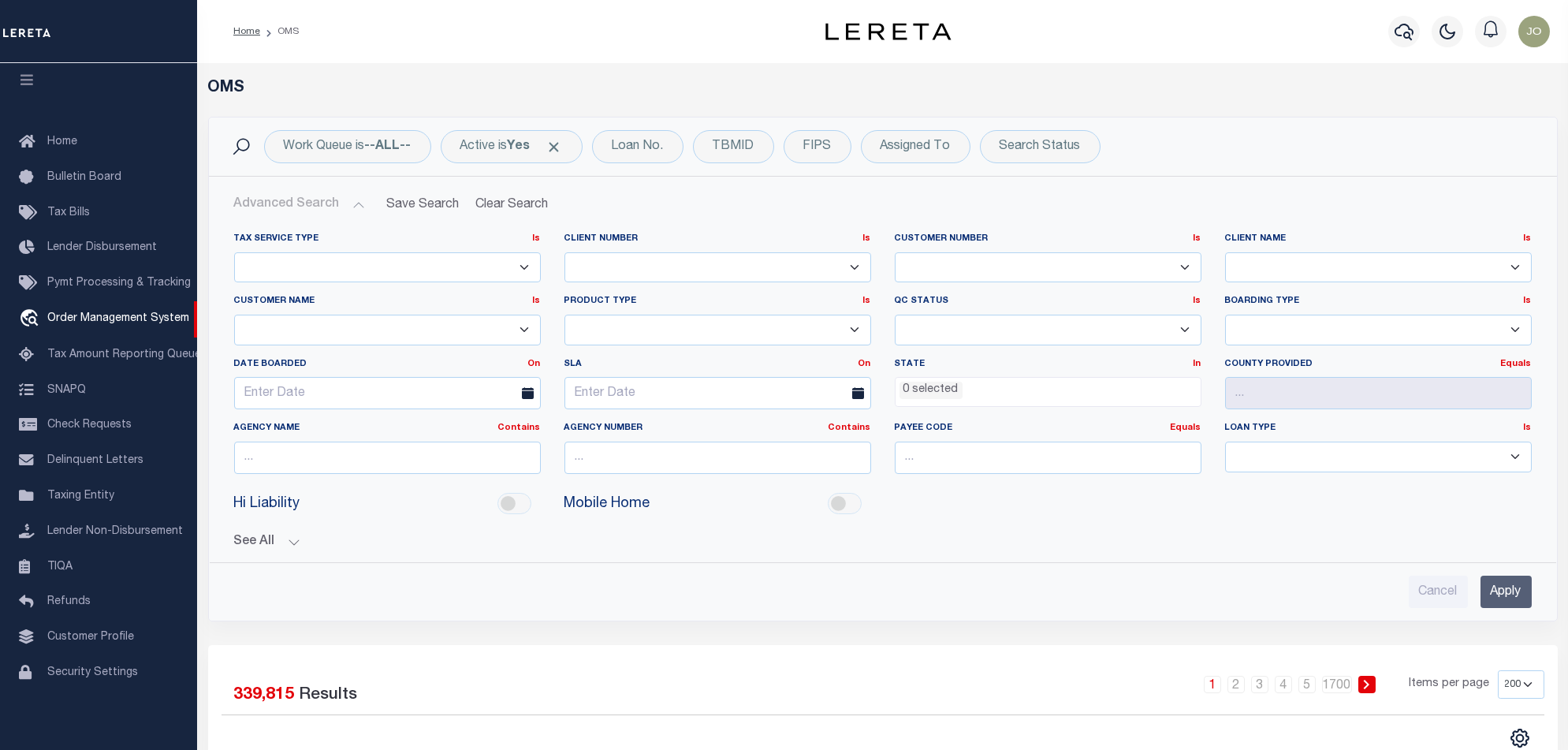
click at [977, 274] on select "1011 1012 1013 1014 1019 101928374 1042 1049 1052 1053 1055 1058 1061 1063 1064…" at bounding box center [1048, 267] width 307 height 30
select select "67573"
click at [895, 252] on select "1011 1012 1013 1014 1019 101928374 1042 1049 1052 1053 1055 1058 1061 1063 1064…" at bounding box center [1048, 267] width 307 height 30
click at [794, 335] on select "Escrow PayBack Escrow Pay Direct Annual Delinquency DTRACK" at bounding box center [718, 330] width 307 height 30
click at [784, 333] on select "Escrow PayBack Escrow Pay Direct Annual Delinquency DTRACK" at bounding box center [718, 330] width 307 height 30
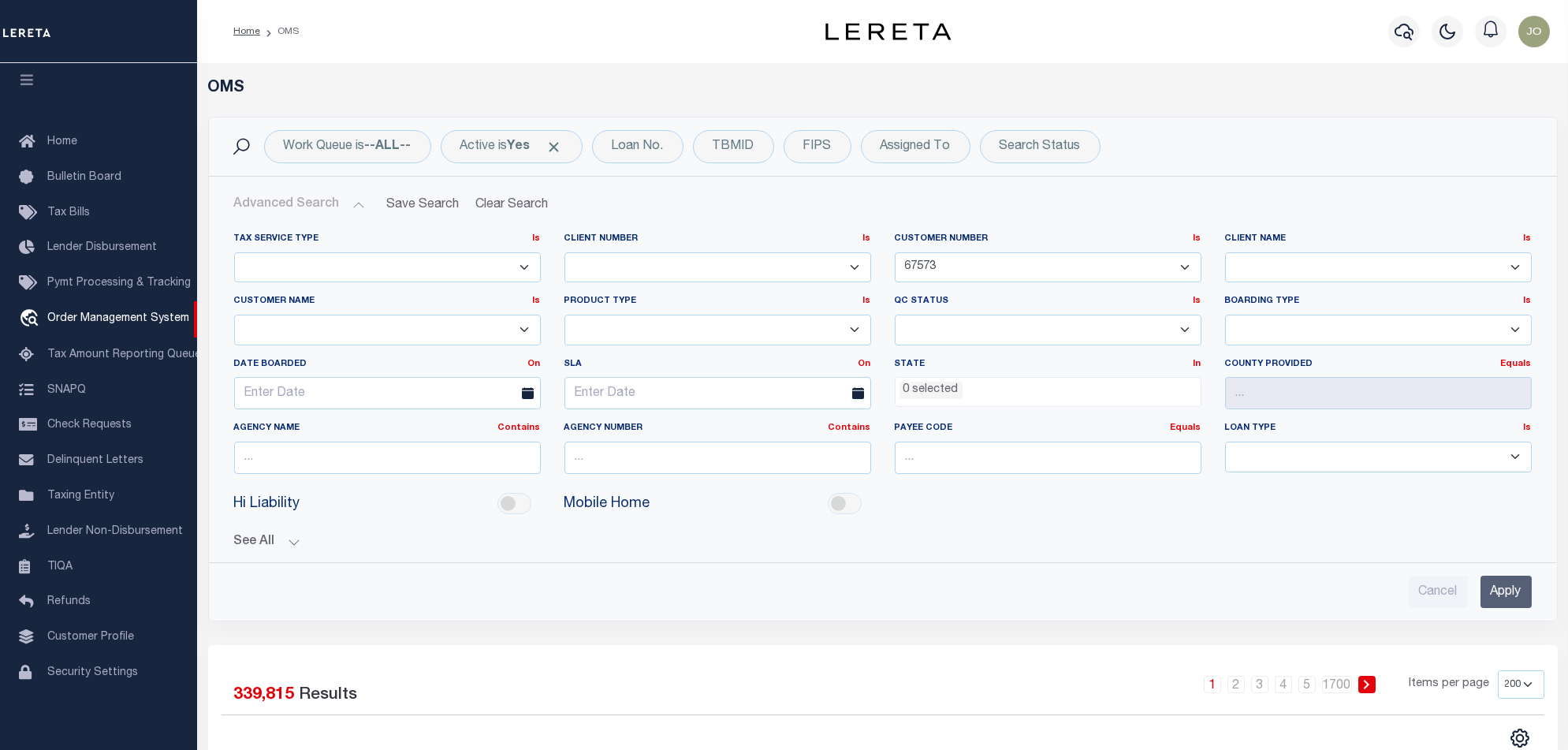
click at [784, 333] on select "Escrow PayBack Escrow Pay Direct Annual Delinquency DTRACK" at bounding box center [718, 330] width 307 height 30
click at [785, 333] on select "Escrow PayBack Escrow Pay Direct Annual Delinquency DTRACK" at bounding box center [718, 330] width 307 height 30
click at [706, 261] on select "1011 1012 1013 1014 1019 101928374 1042 1049 1052 1053 1055 1058 1061 1063 1064…" at bounding box center [718, 267] width 307 height 30
click at [447, 267] on select "Escrow NonEscrow" at bounding box center [387, 267] width 307 height 30
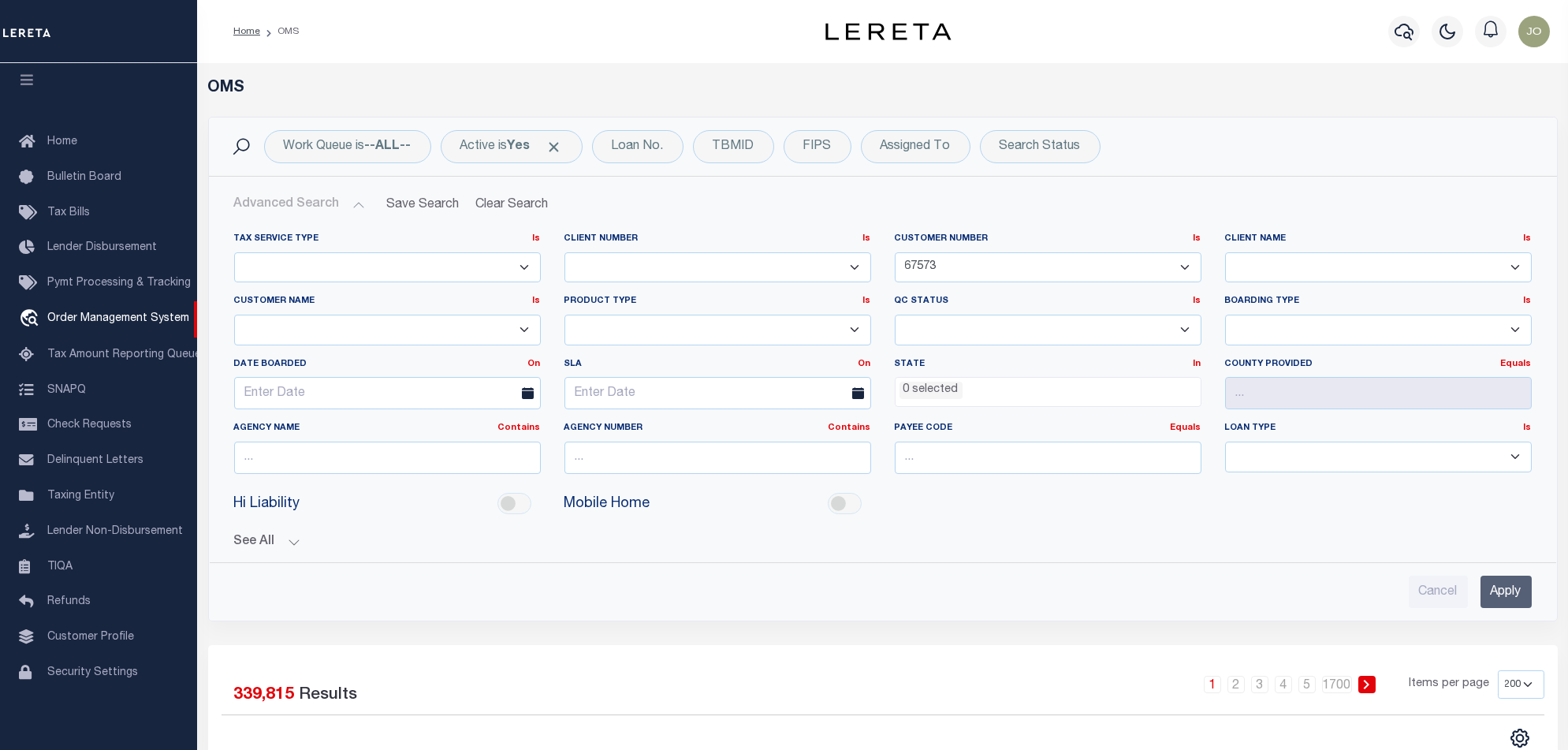
click at [447, 267] on select "Escrow NonEscrow" at bounding box center [387, 267] width 307 height 30
click at [407, 258] on select "Escrow NonEscrow" at bounding box center [387, 267] width 307 height 30
select select "ESCROW"
click at [234, 252] on select "Escrow NonEscrow" at bounding box center [387, 267] width 307 height 30
click at [1519, 606] on input "Apply" at bounding box center [1506, 592] width 51 height 32
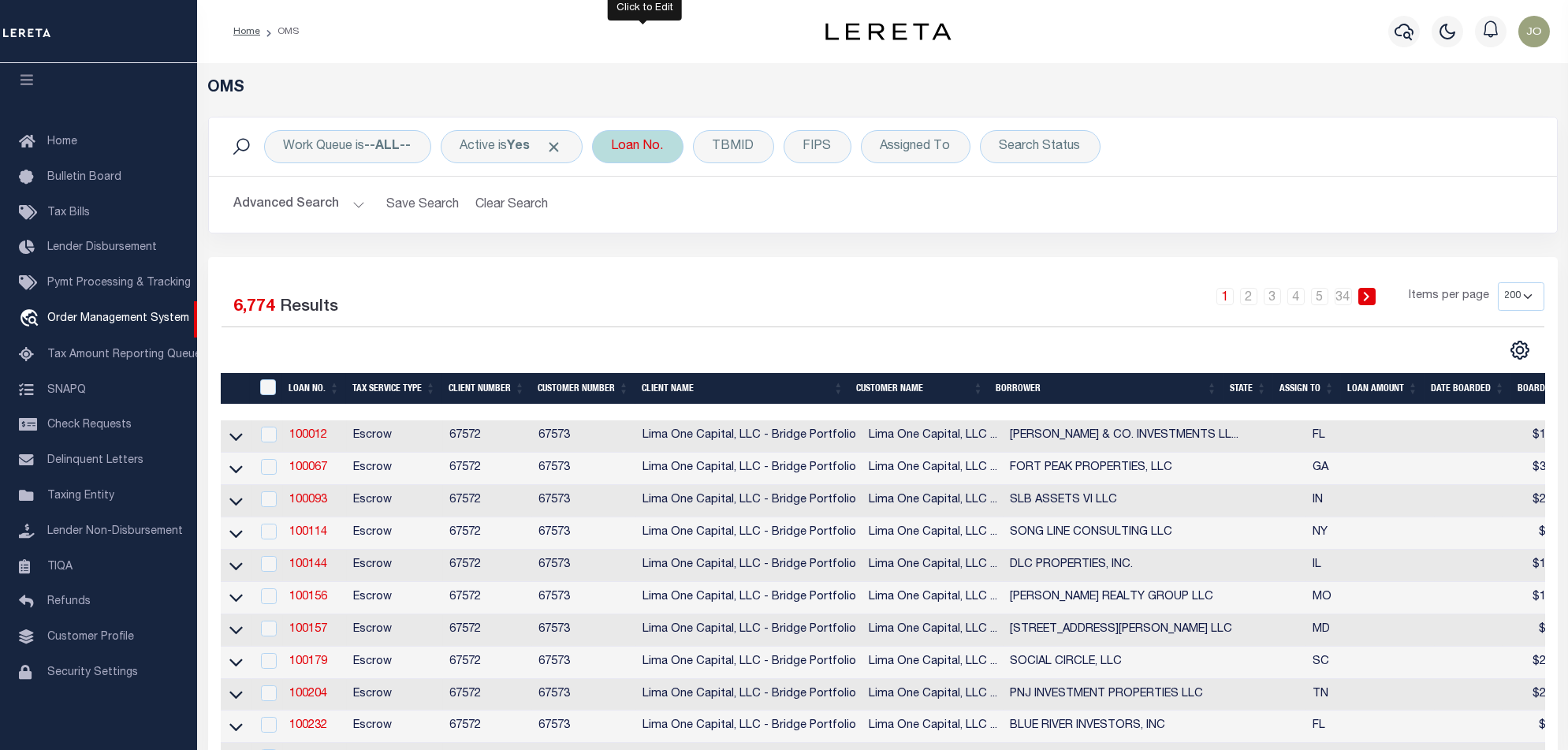
click at [655, 147] on div "Loan No." at bounding box center [638, 147] width 91 height 33
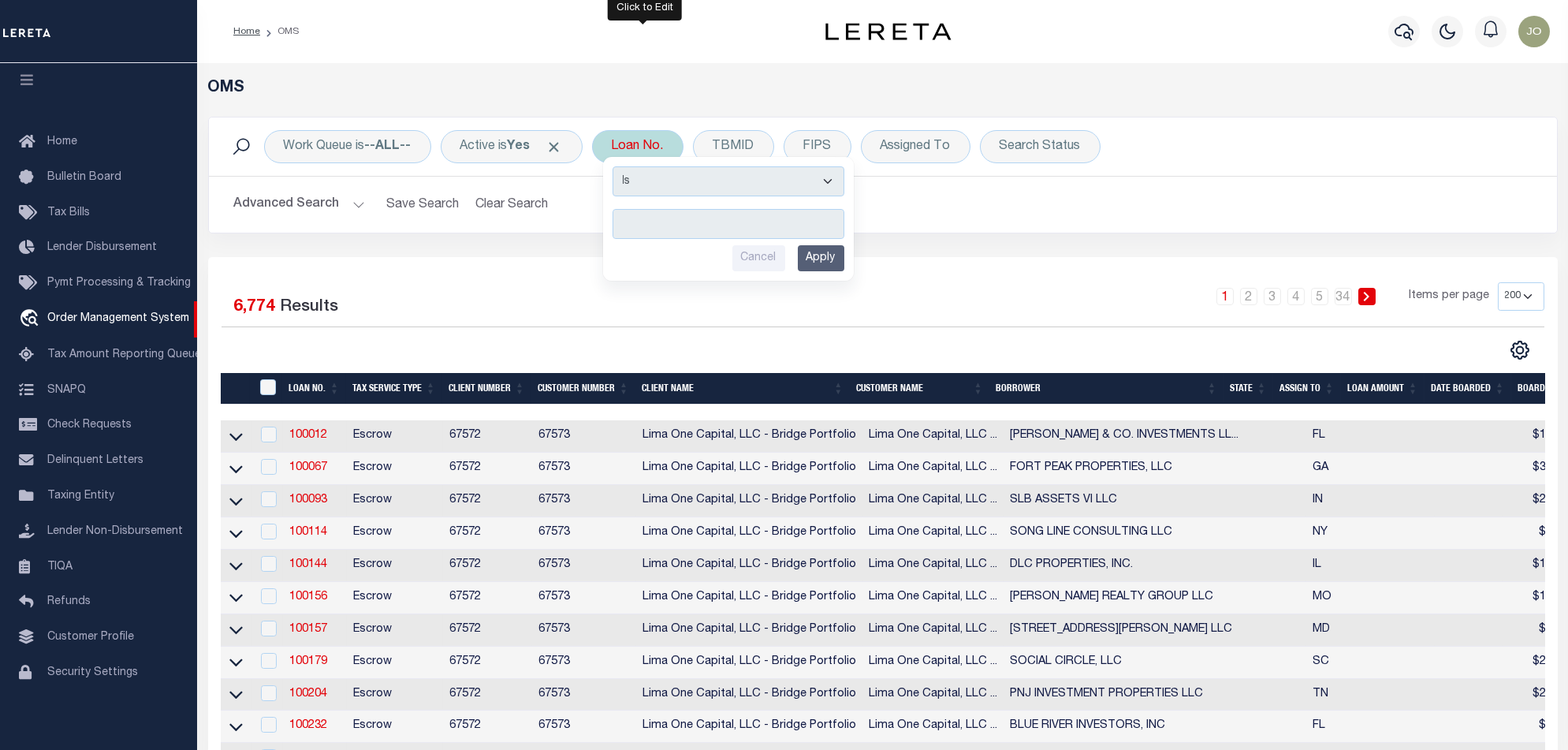
click at [672, 197] on div "Is Contains Cancel Apply" at bounding box center [728, 218] width 250 height 124
click at [681, 188] on select "Is Contains" at bounding box center [728, 181] width 232 height 30
select select "c"
click at [618, 166] on select "Is Contains" at bounding box center [728, 181] width 232 height 30
click at [687, 234] on input "text" at bounding box center [728, 224] width 232 height 30
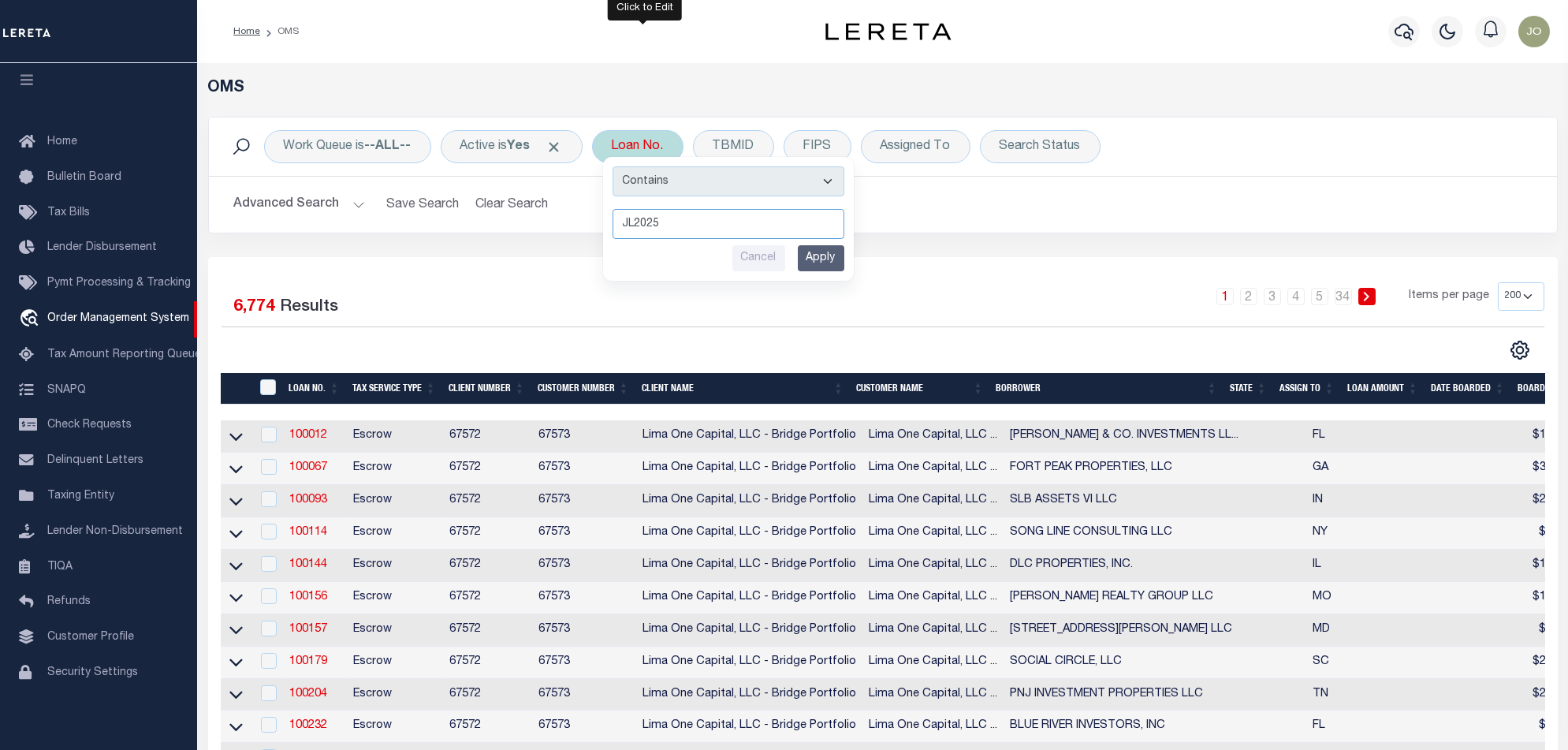
type input "JL2025"
click at [845, 260] on input "Apply" at bounding box center [821, 259] width 46 height 26
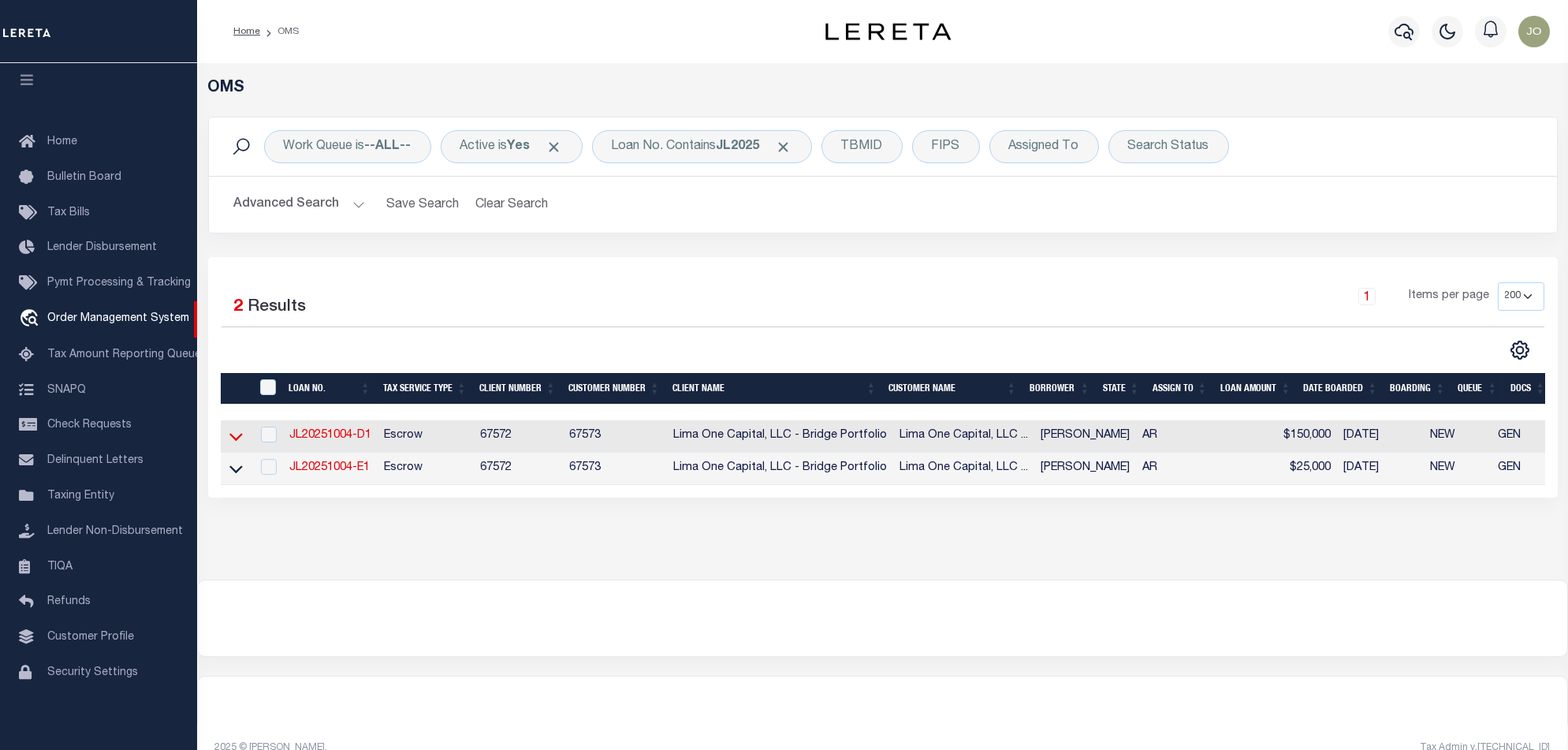
click at [236, 439] on icon at bounding box center [236, 437] width 13 height 16
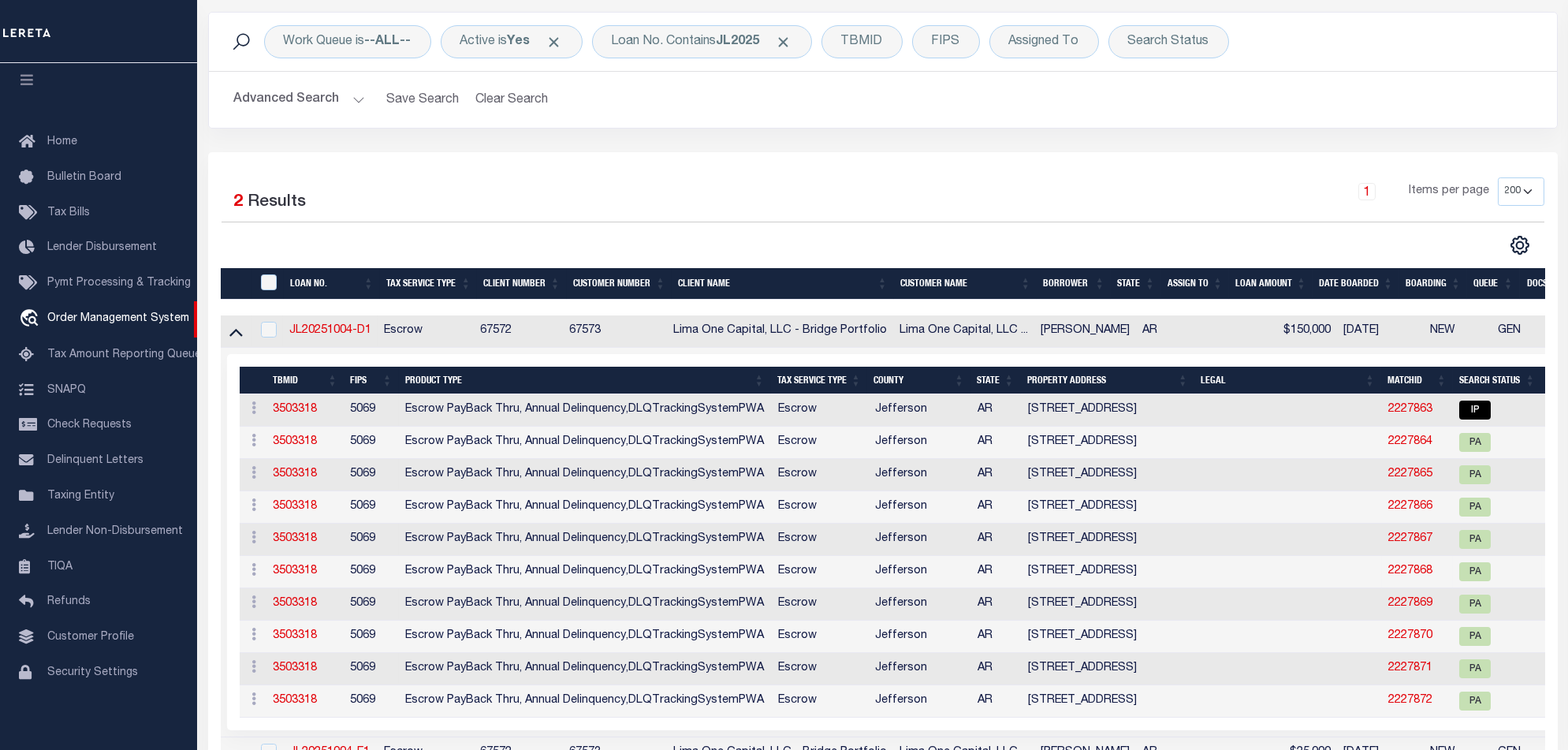
scroll to position [210, 0]
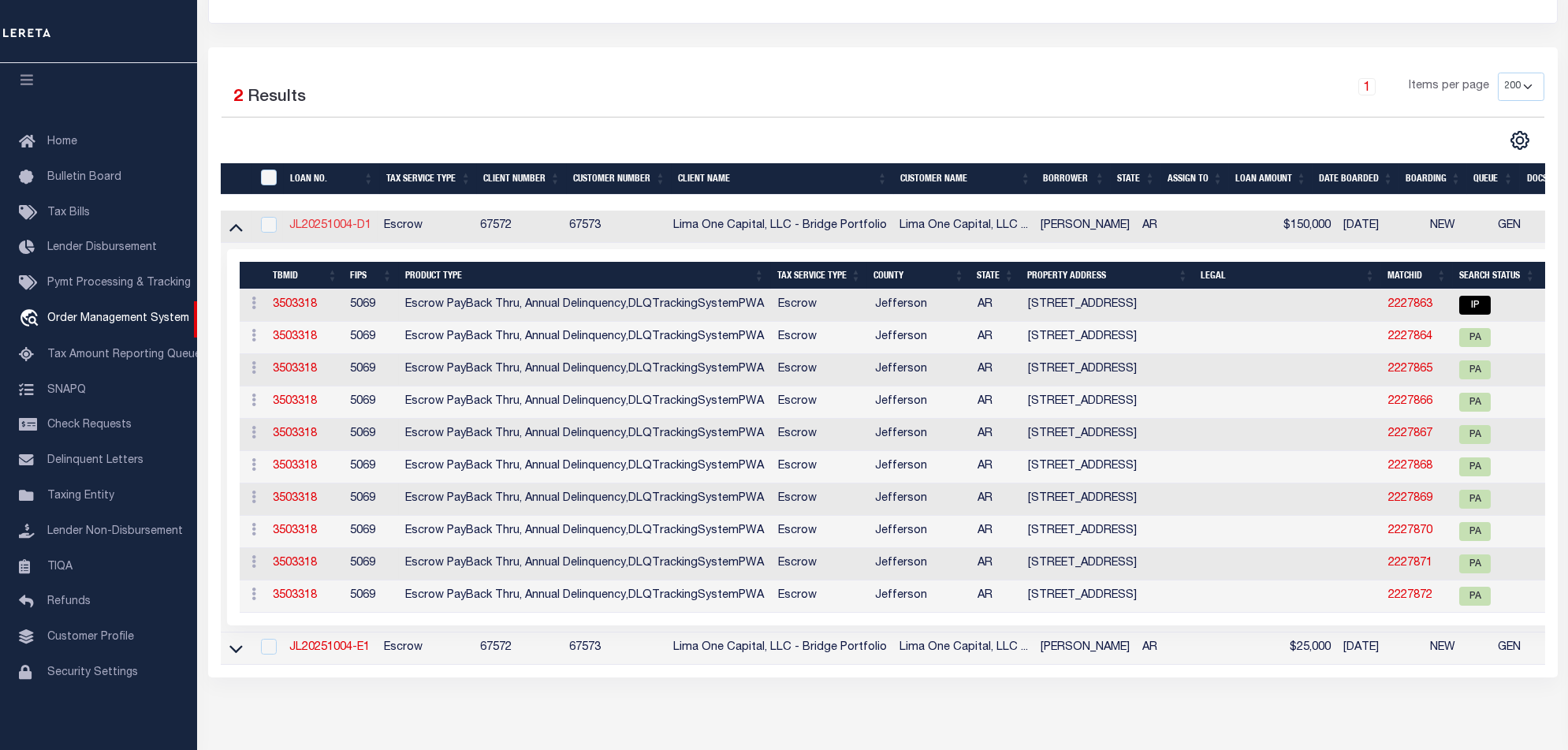
click at [332, 227] on link "JL20251004-D1" at bounding box center [330, 225] width 82 height 11
checkbox input "true"
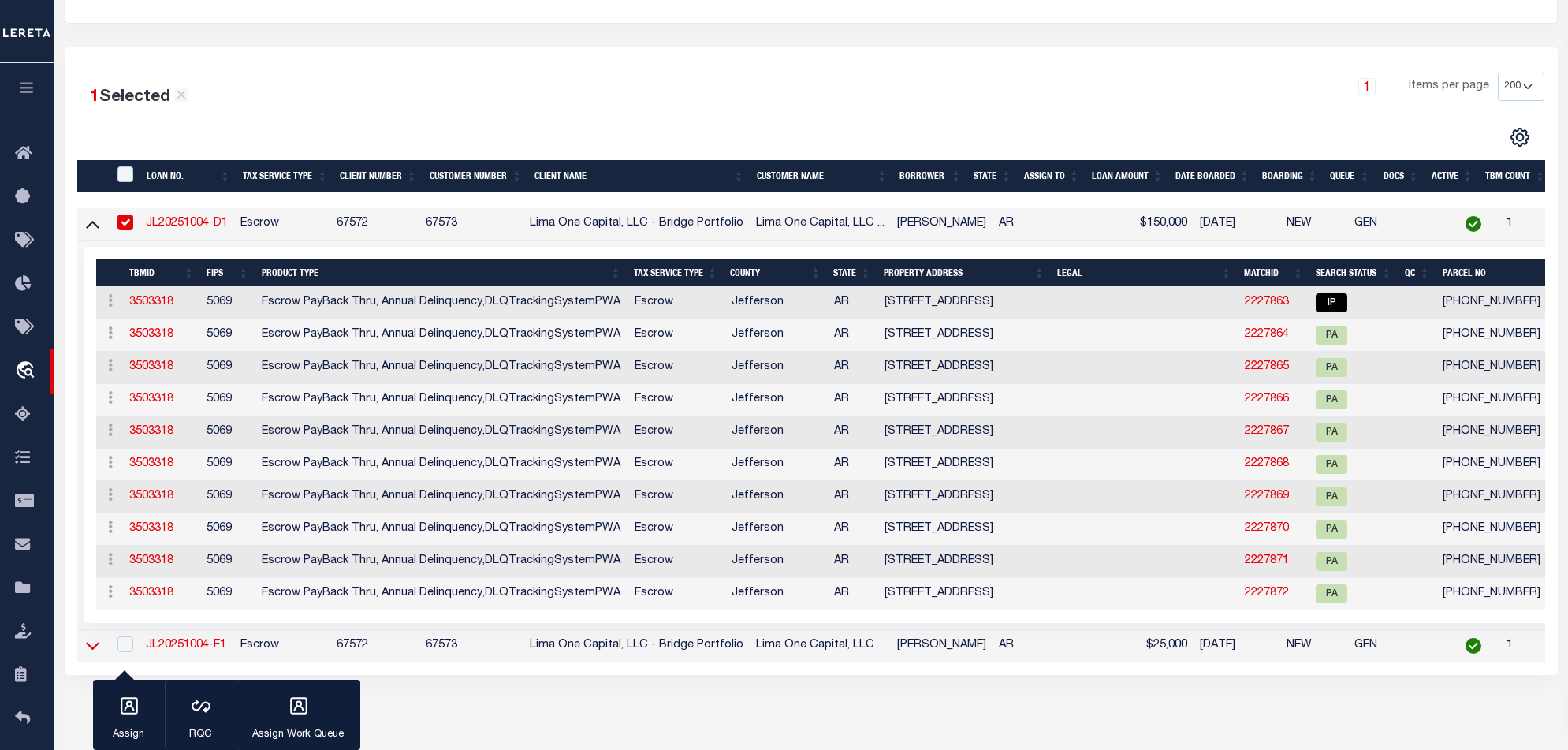
click at [96, 645] on icon at bounding box center [92, 645] width 13 height 16
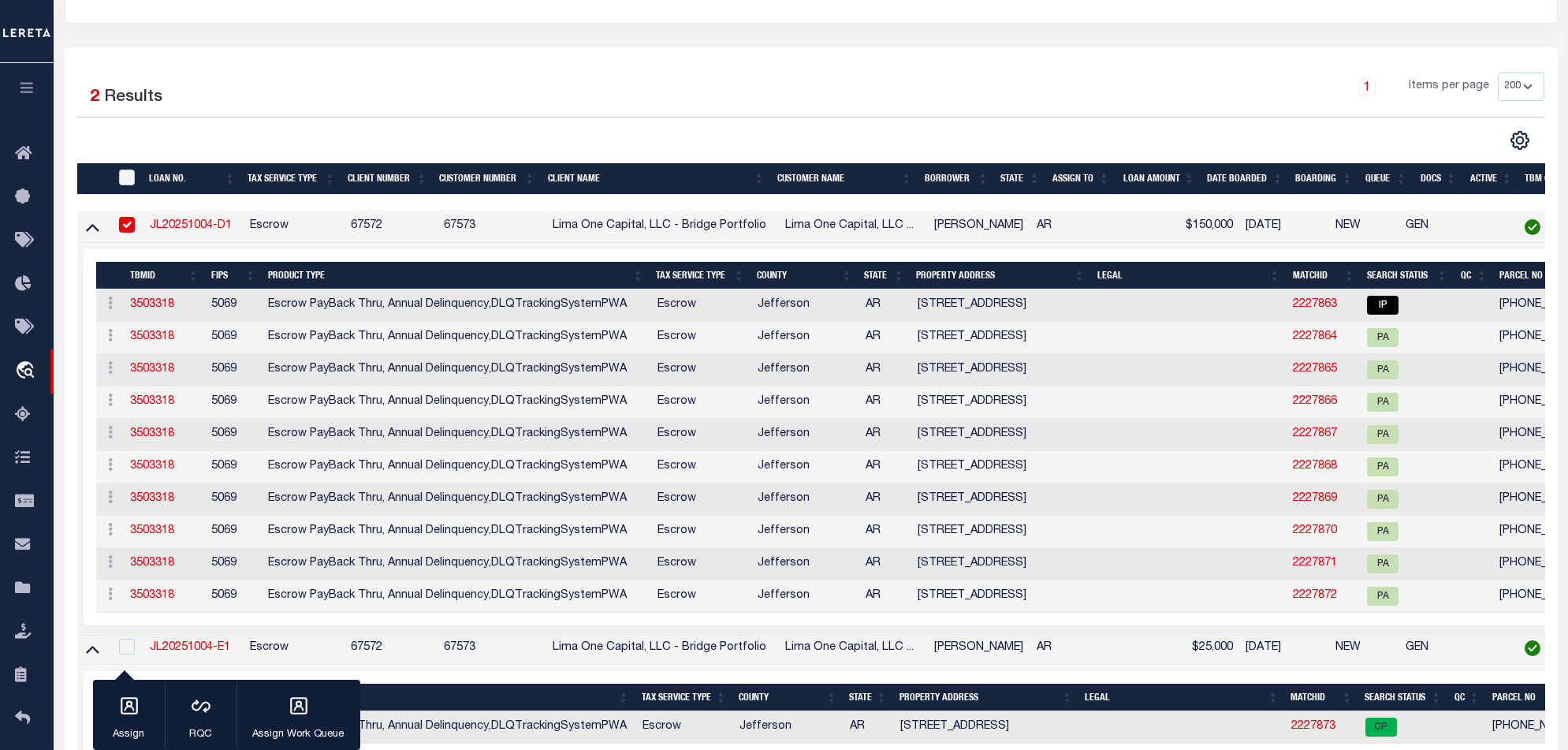
scroll to position [509, 0]
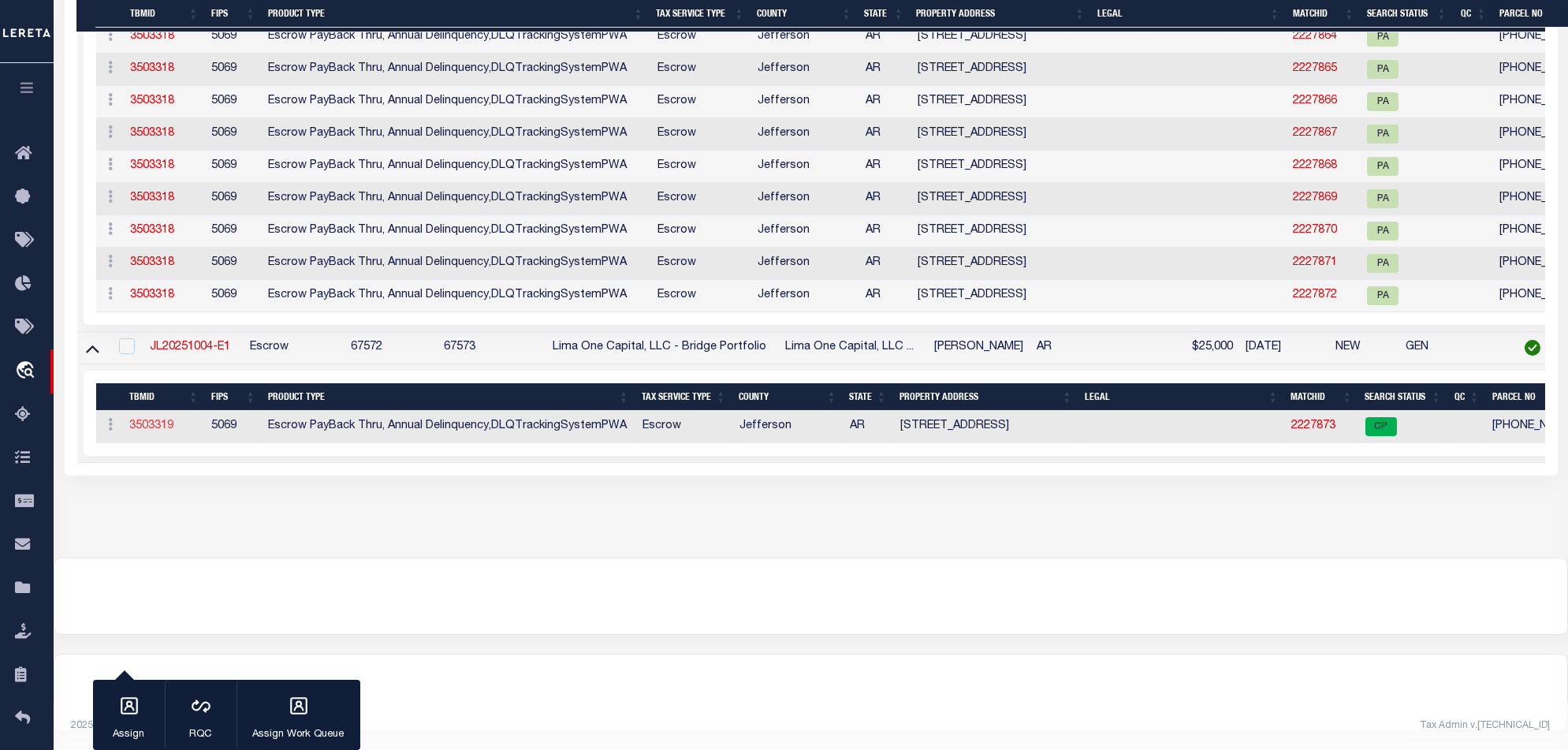
click at [155, 420] on link "3503319" at bounding box center [152, 425] width 44 height 11
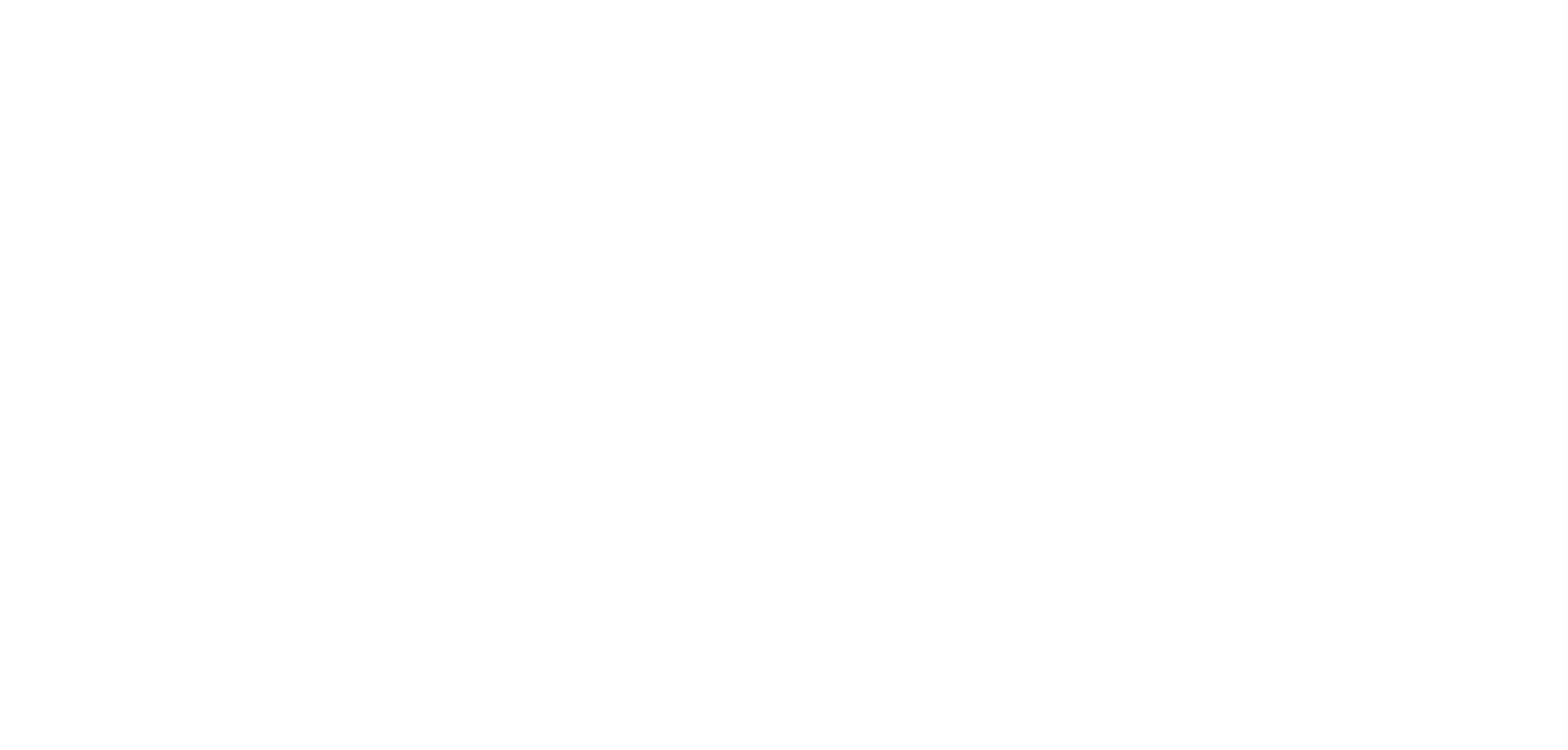
select select "10"
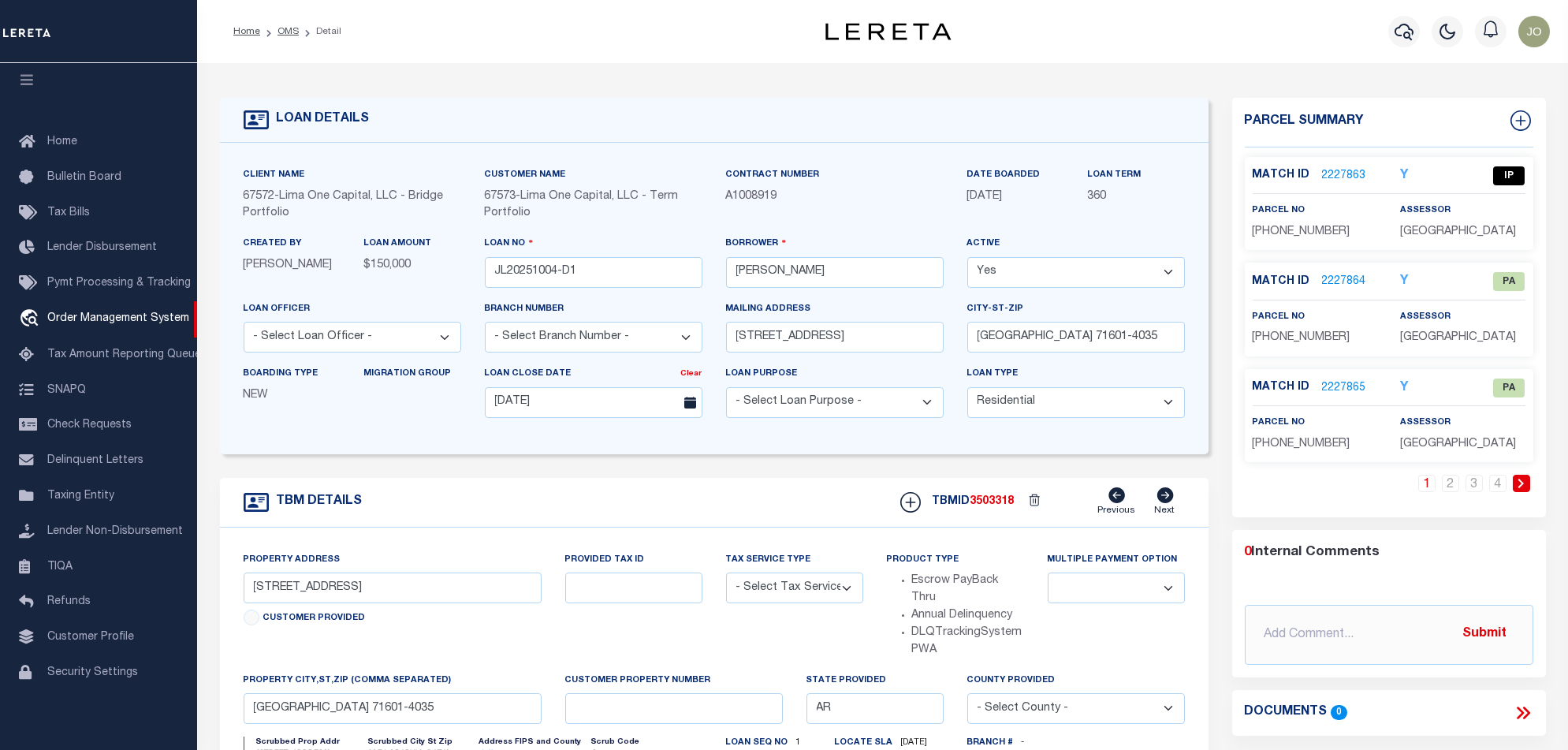
scroll to position [105, 0]
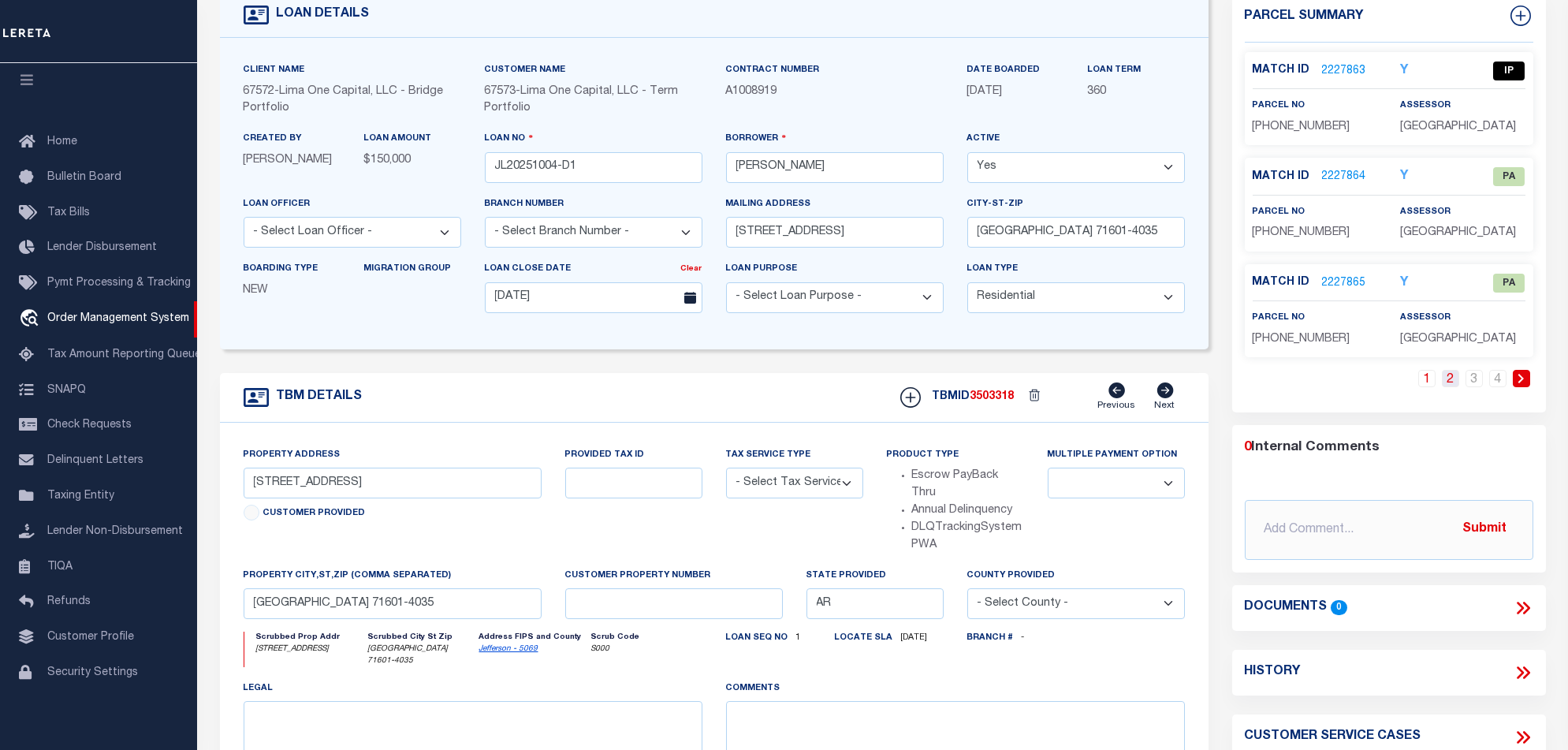
click at [1452, 384] on link "2" at bounding box center [1450, 378] width 17 height 17
click at [1479, 381] on link "3" at bounding box center [1474, 378] width 17 height 17
click at [1504, 382] on link "4" at bounding box center [1498, 378] width 17 height 17
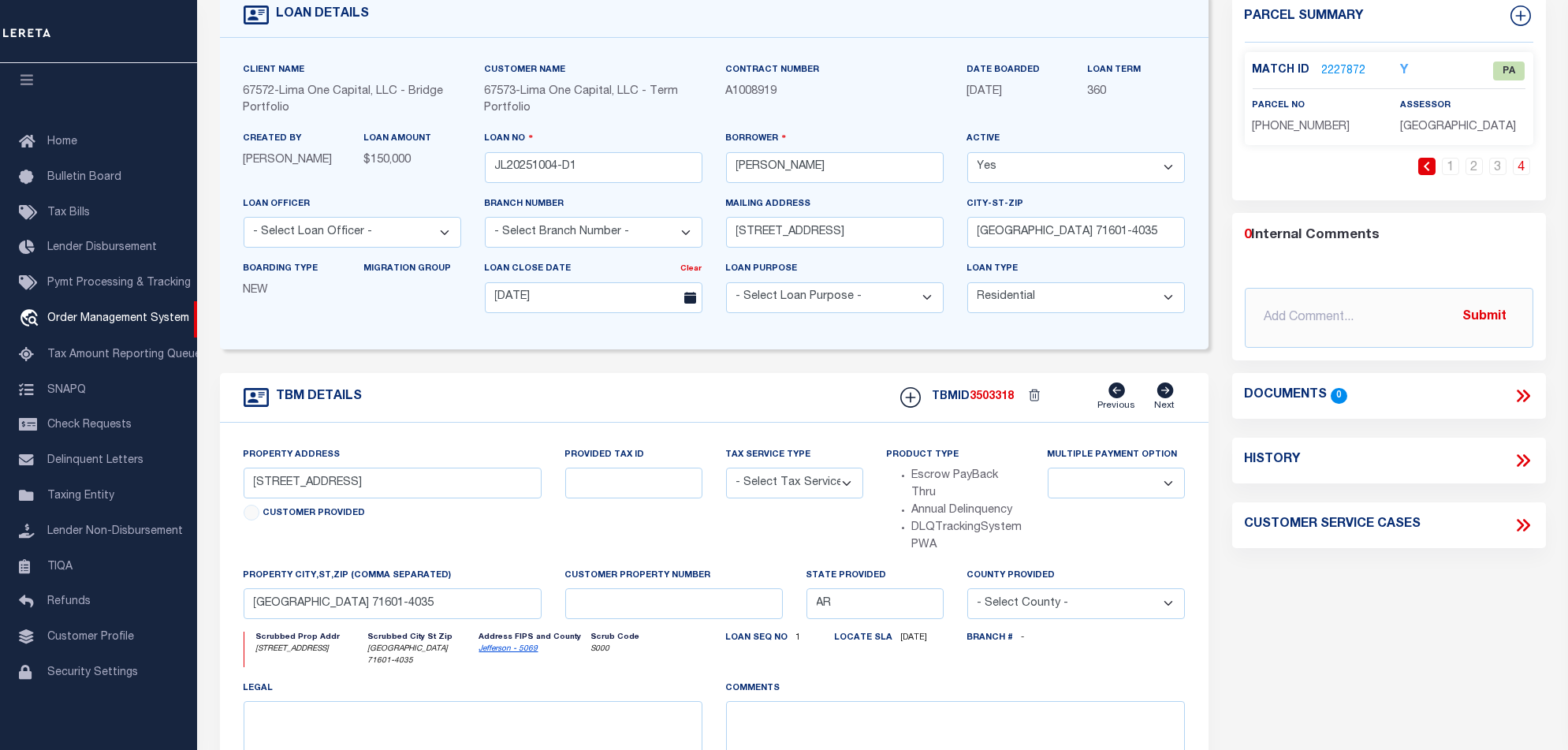
scroll to position [0, 0]
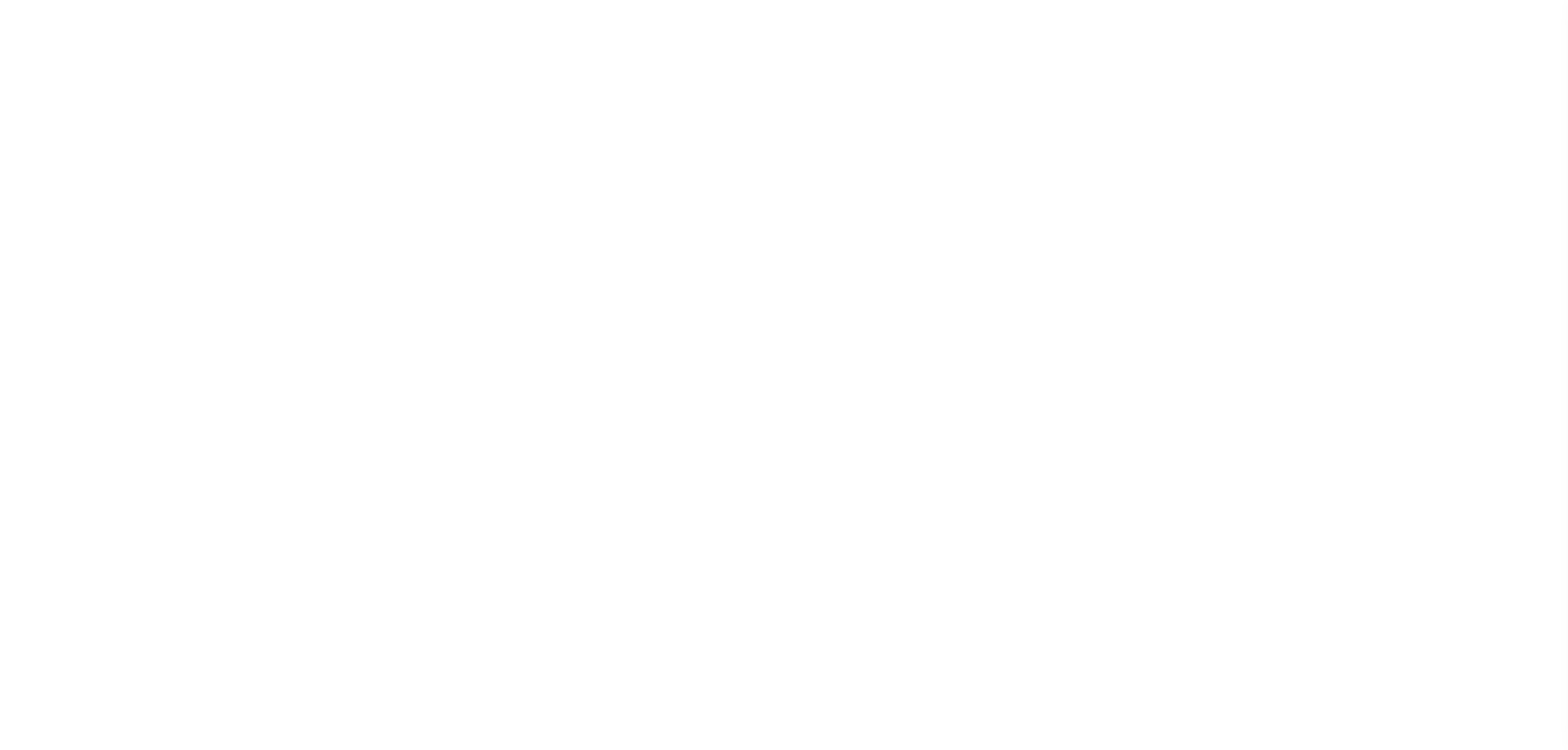
select select "10"
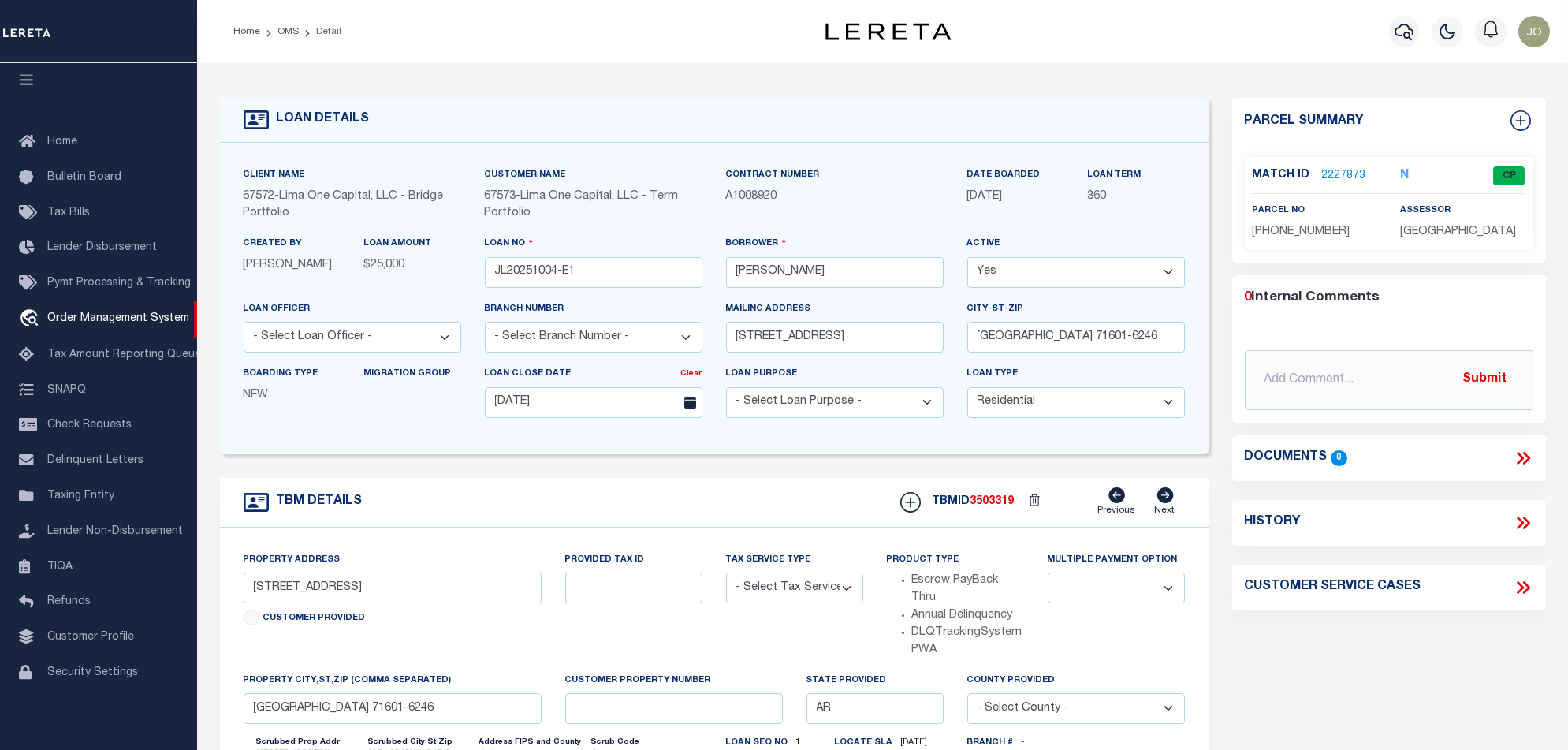
click at [1341, 179] on link "2227873" at bounding box center [1345, 176] width 44 height 16
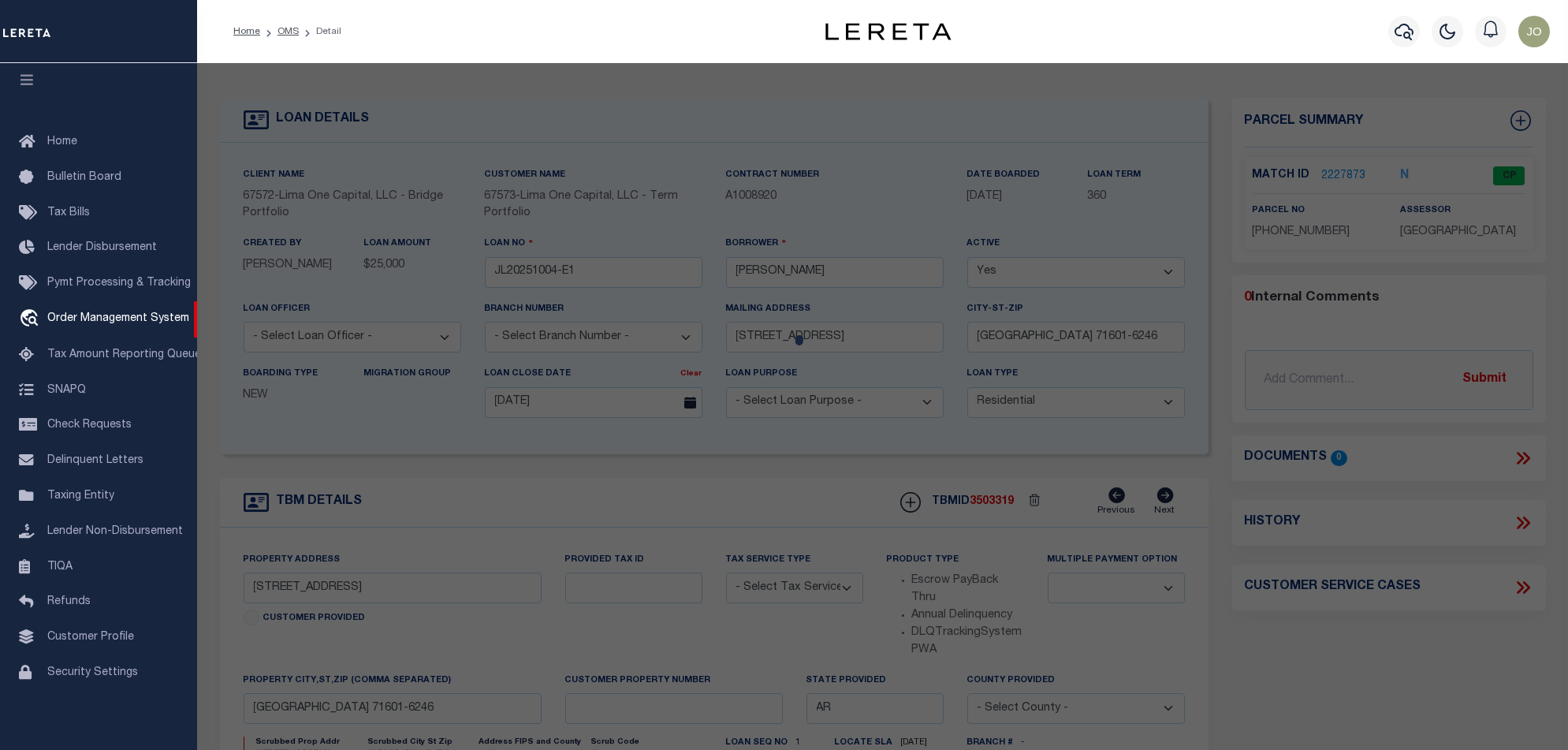
checkbox input "false"
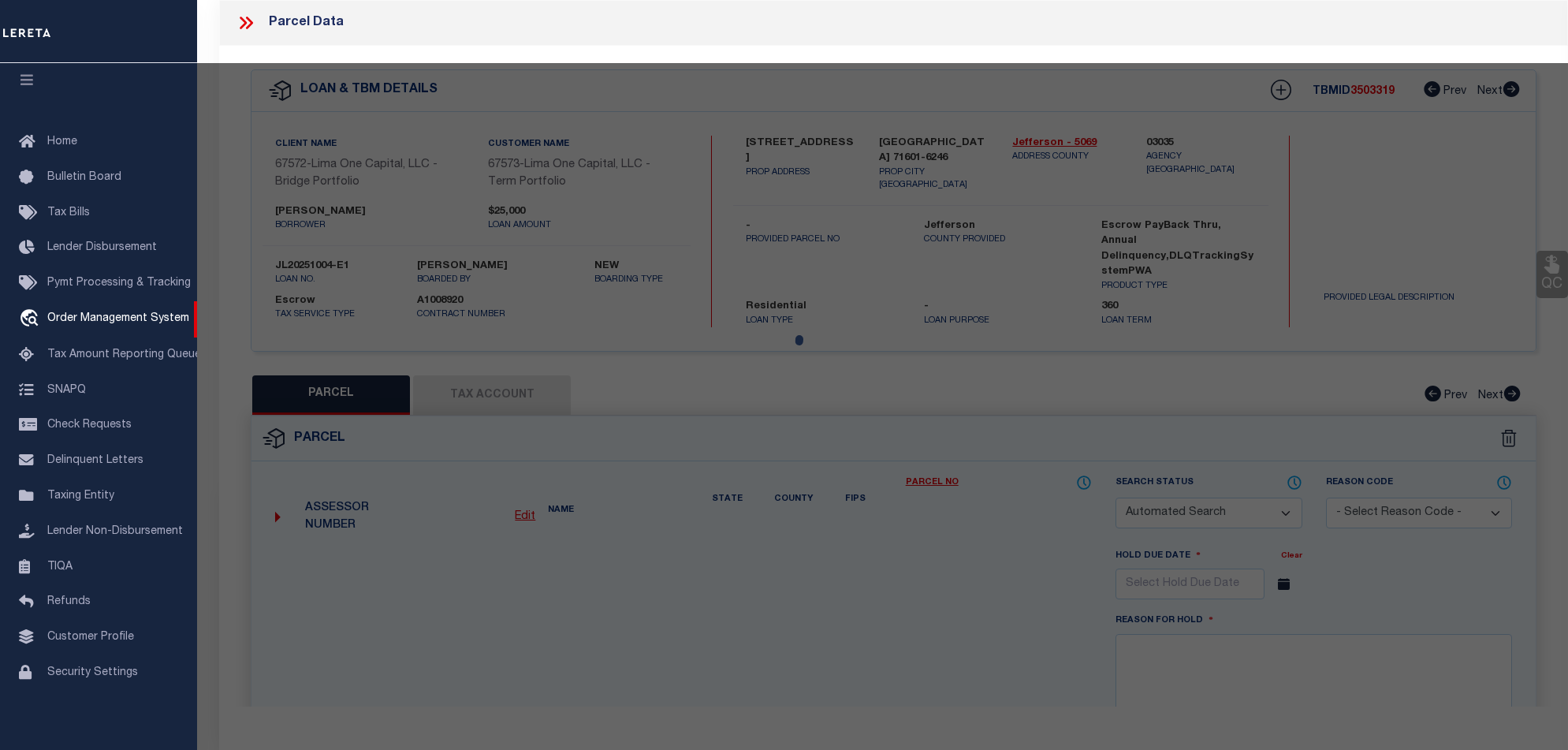
select select "CP"
type input "NATIONWIDE COMMUNITY REVITALIZATION LLC"
select select "ATL"
select select "ADD"
type input "[STREET_ADDRESS]"
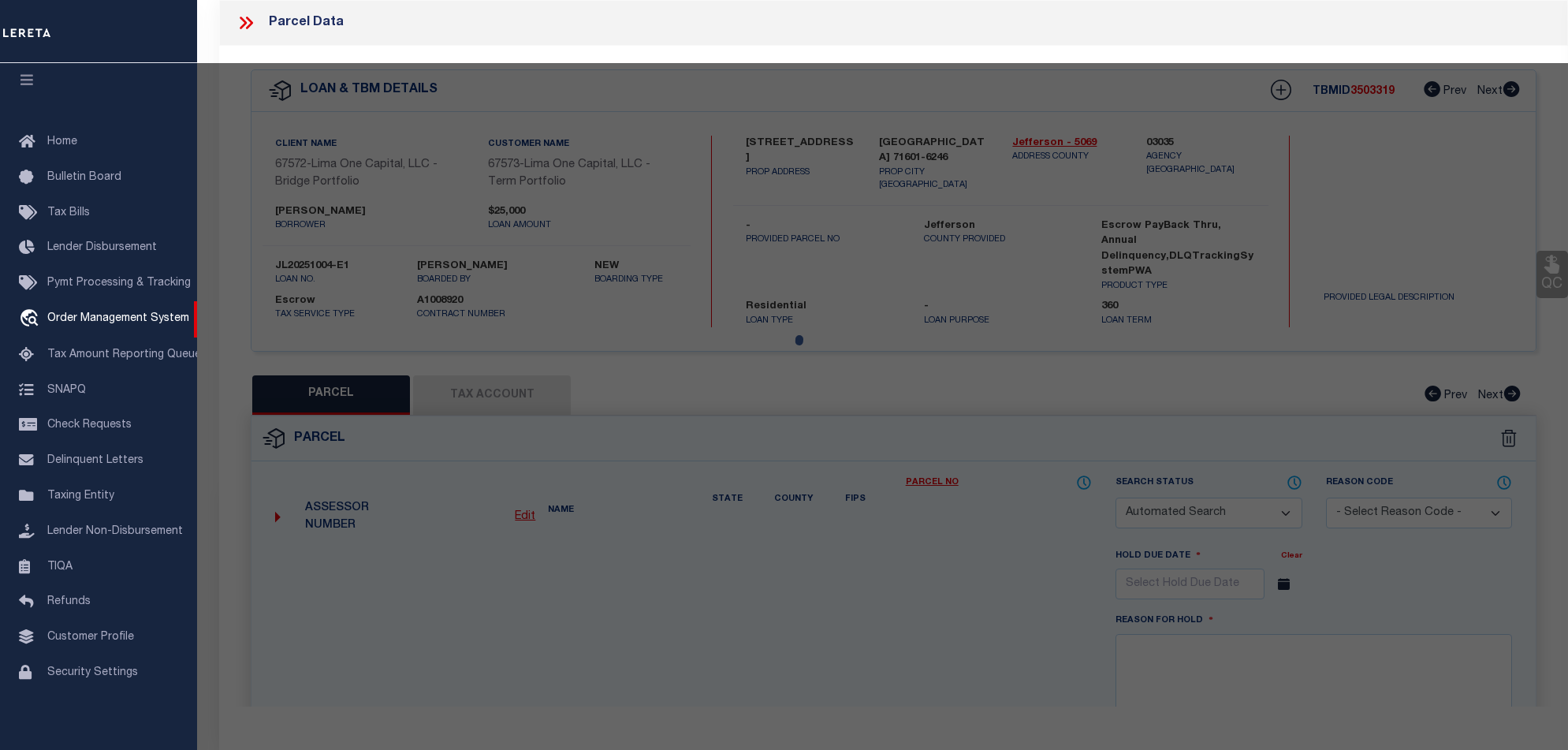
checkbox input "false"
type input "PINE BLUFF, AR 71601"
type textarea "BLK 3, LOTS 10 & 11"
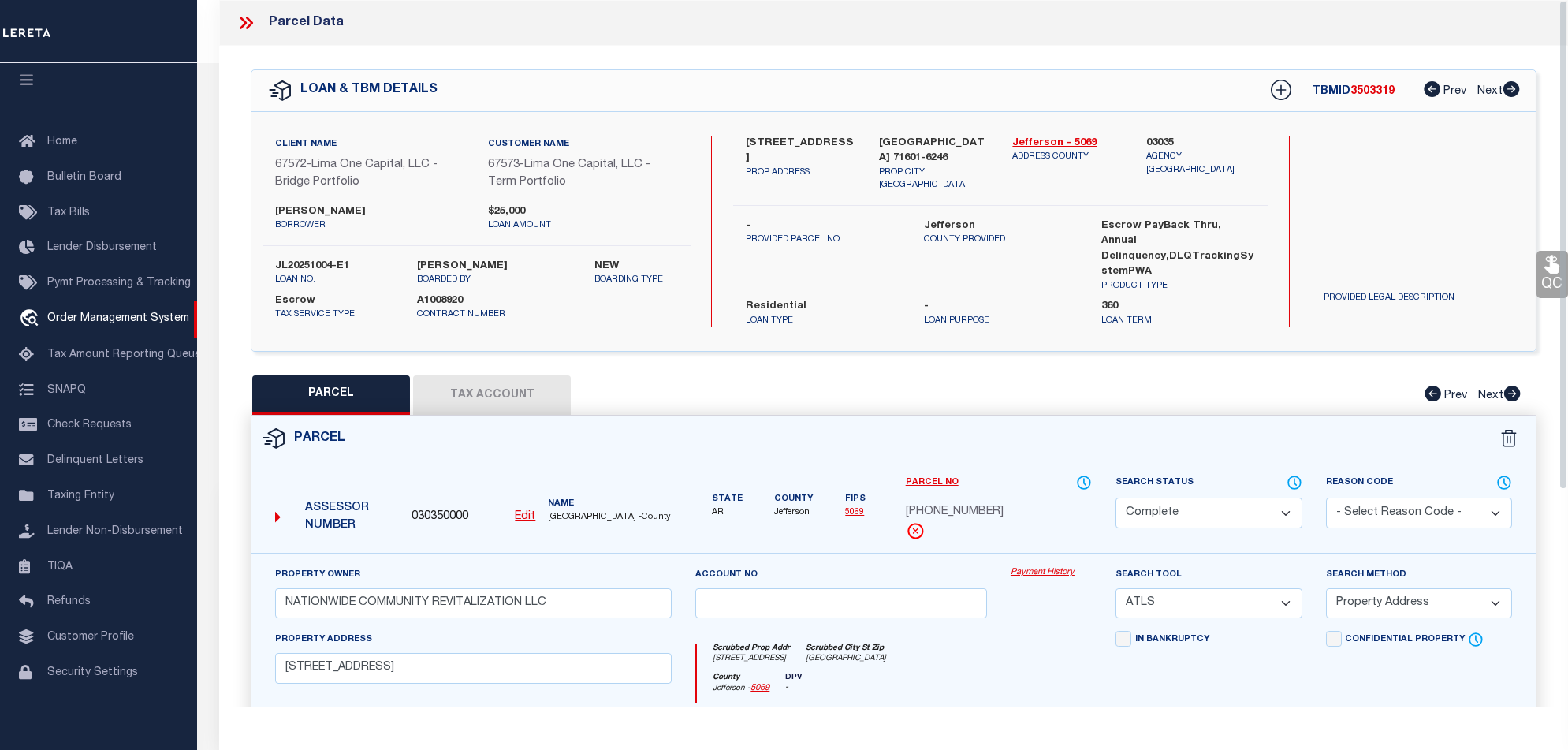
scroll to position [210, 0]
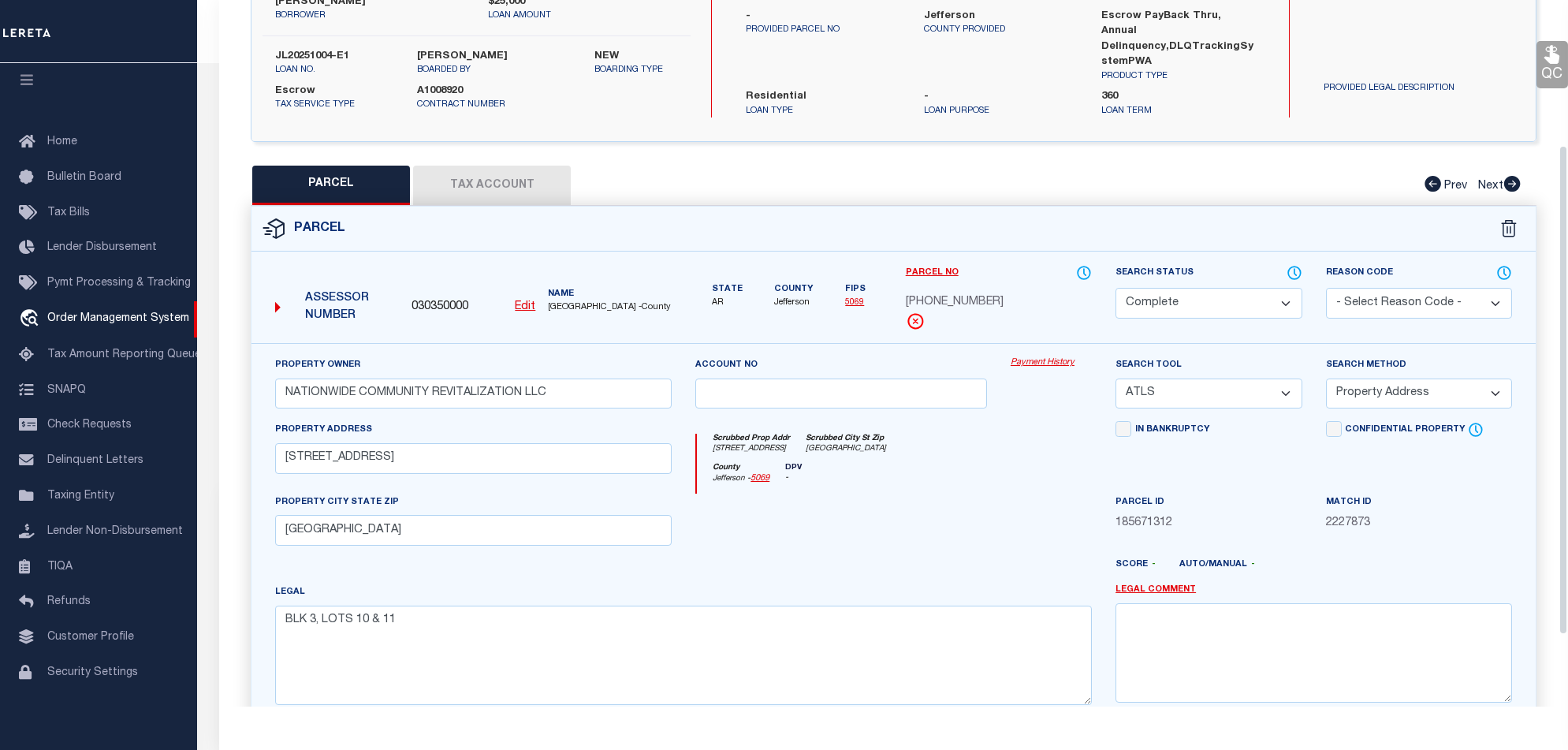
click at [1039, 357] on link "Payment History" at bounding box center [1051, 363] width 82 height 13
